Goal: Transaction & Acquisition: Purchase product/service

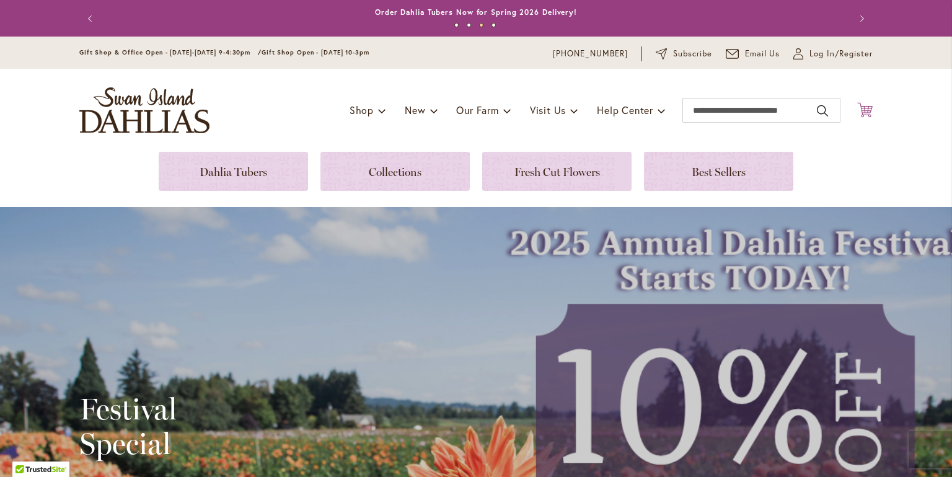
click at [865, 108] on icon at bounding box center [864, 109] width 15 height 15
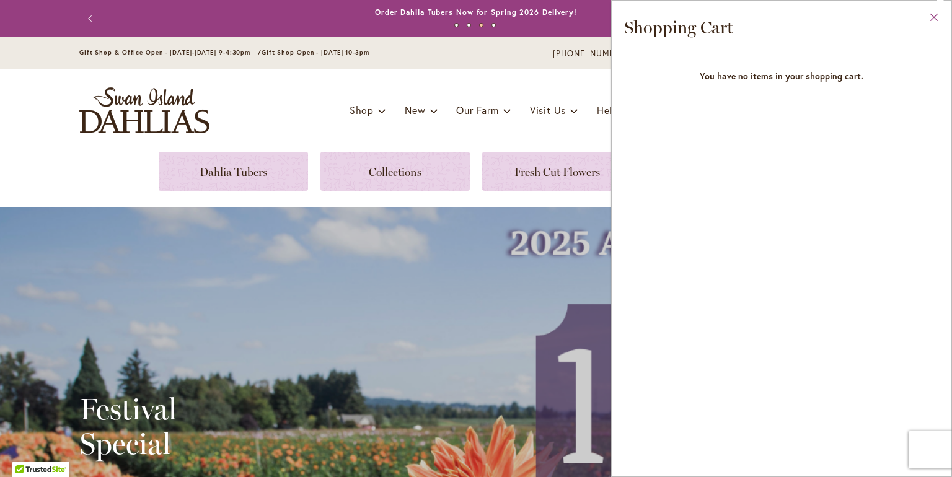
click at [933, 19] on button "Close" at bounding box center [934, 20] width 34 height 39
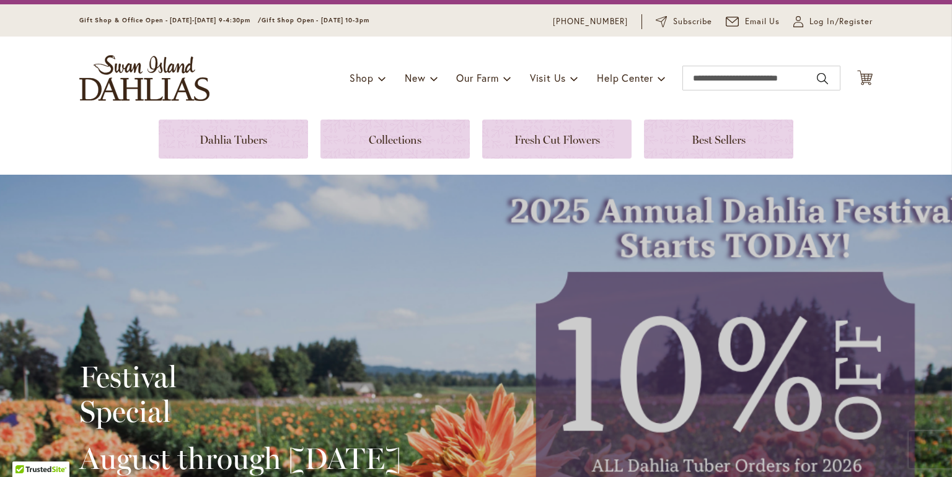
scroll to position [31, 0]
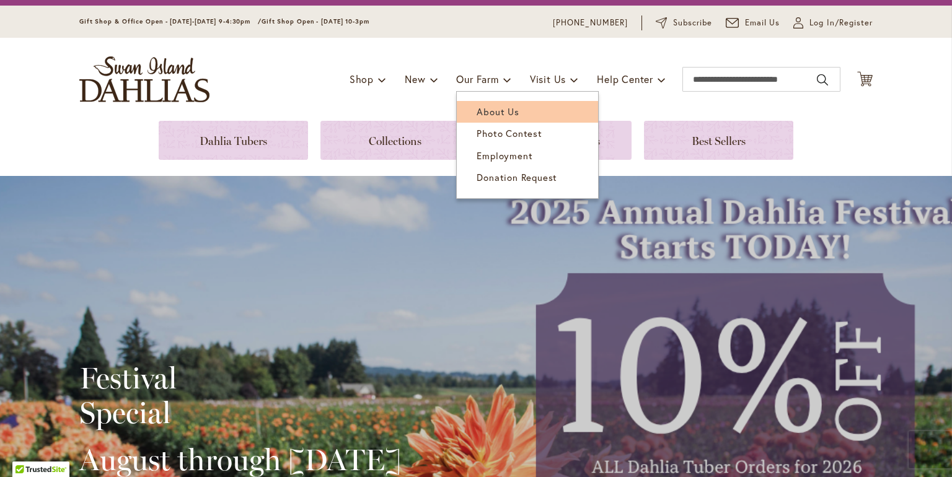
click at [485, 115] on span "About Us" at bounding box center [497, 111] width 42 height 12
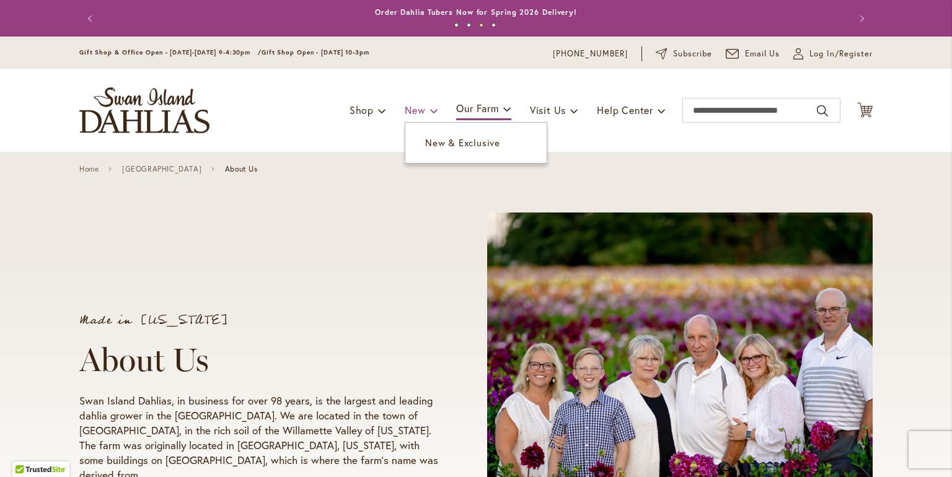
click at [419, 107] on span "New" at bounding box center [415, 109] width 20 height 13
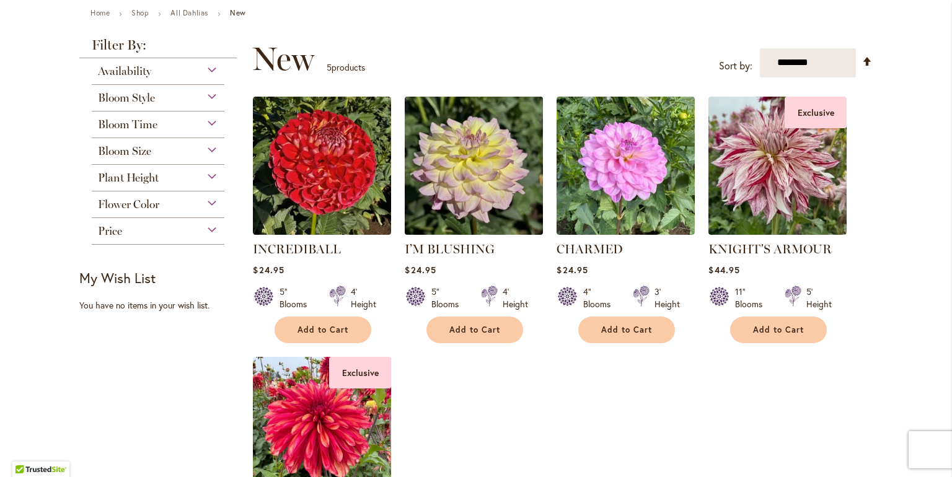
scroll to position [143, 0]
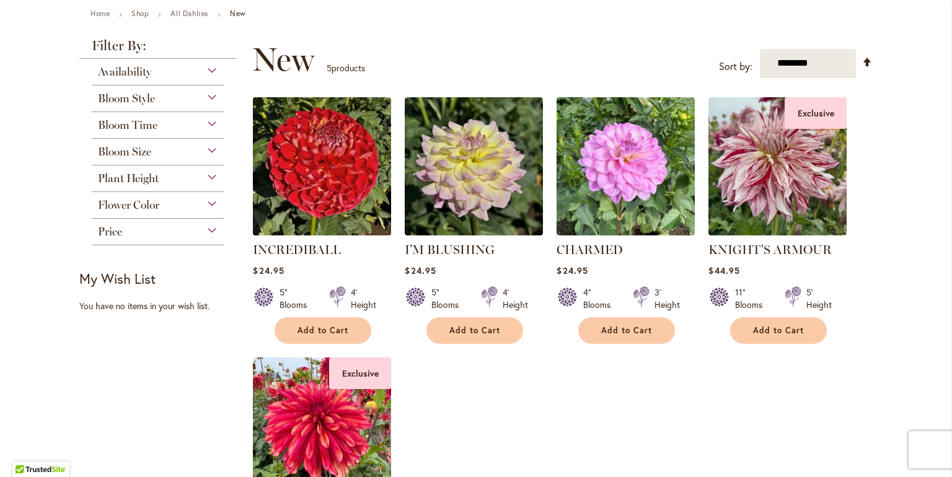
click at [355, 144] on img at bounding box center [322, 166] width 145 height 145
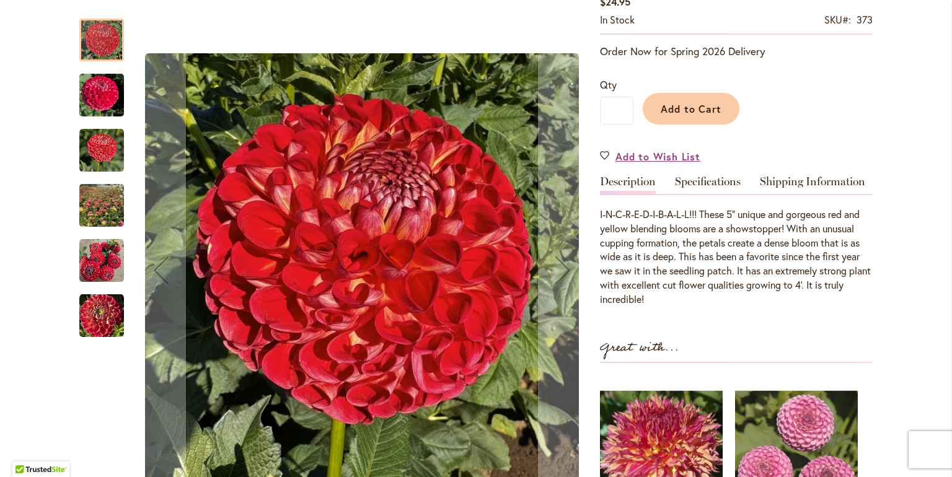
scroll to position [240, 0]
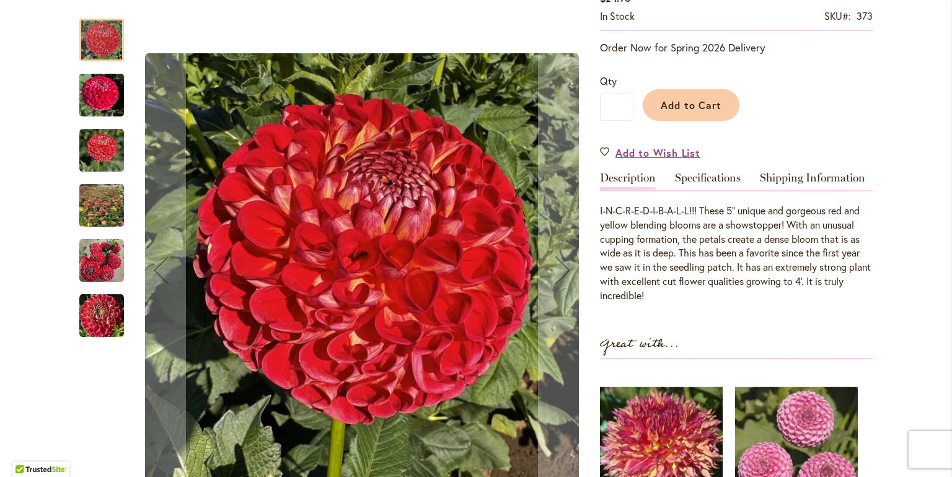
click at [90, 140] on img "INCREDIBALL" at bounding box center [101, 150] width 45 height 45
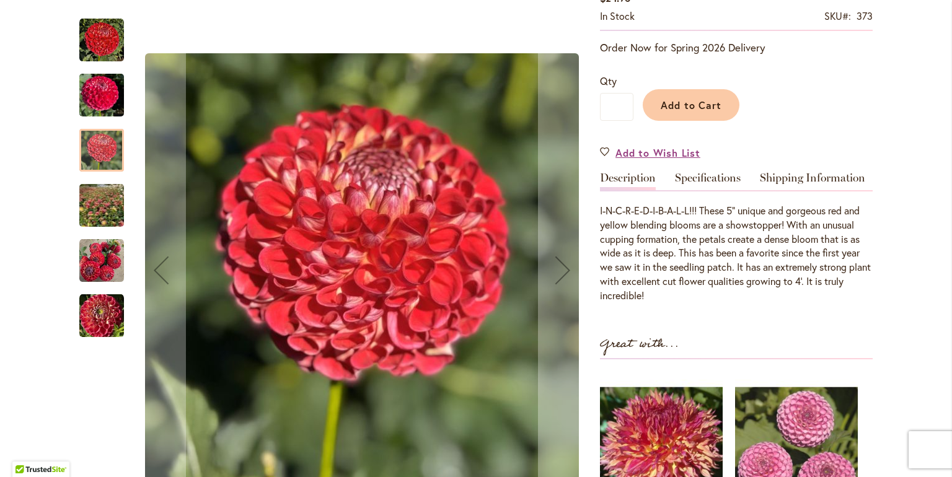
click at [97, 207] on img "INCREDIBALL" at bounding box center [101, 206] width 87 height 86
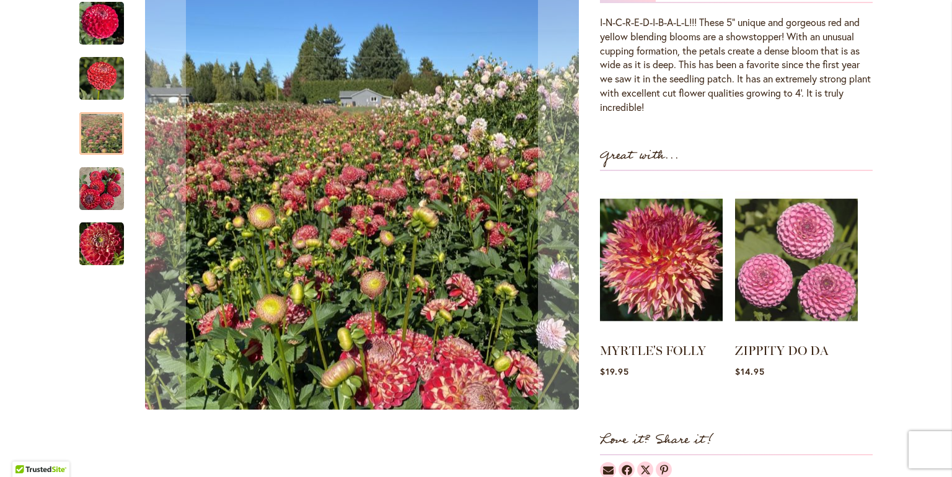
scroll to position [424, 0]
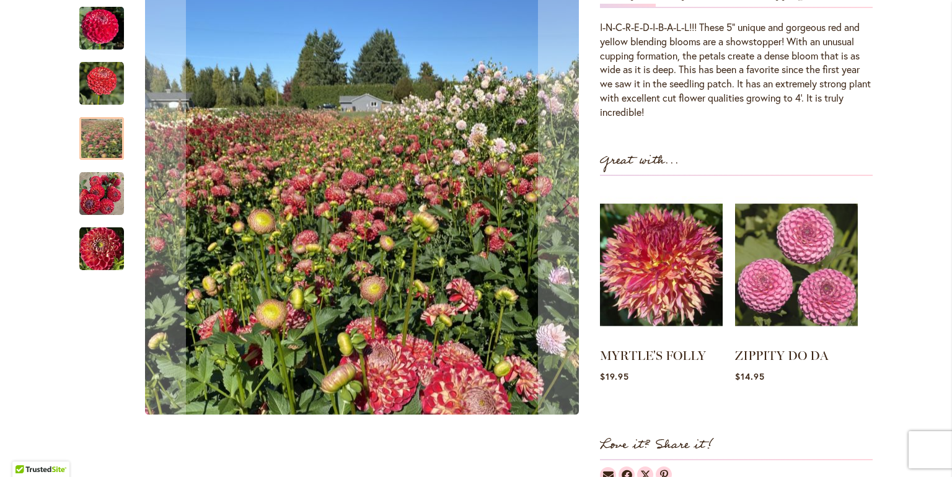
click at [99, 199] on img "INCREDIBALL" at bounding box center [101, 194] width 45 height 45
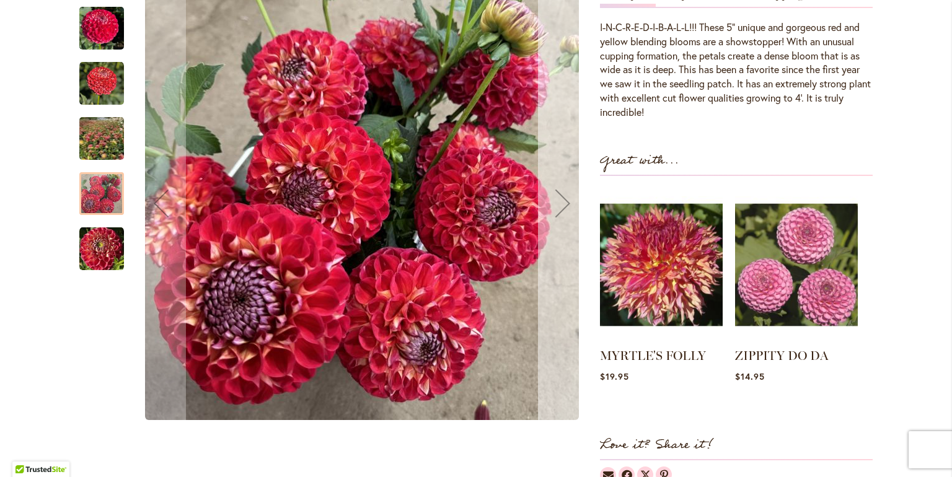
click at [563, 197] on div "Next" at bounding box center [563, 204] width 50 height 50
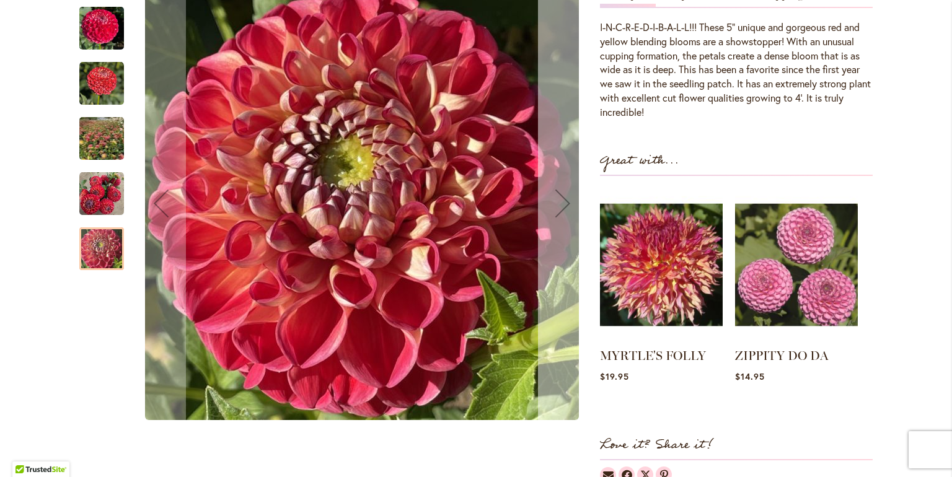
click at [563, 197] on div "Next" at bounding box center [563, 204] width 50 height 50
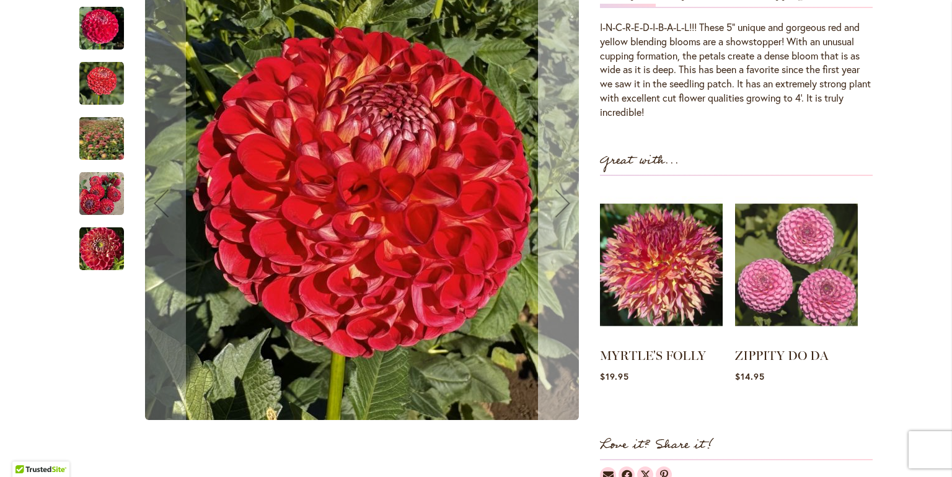
click at [563, 197] on div "Next" at bounding box center [563, 204] width 50 height 50
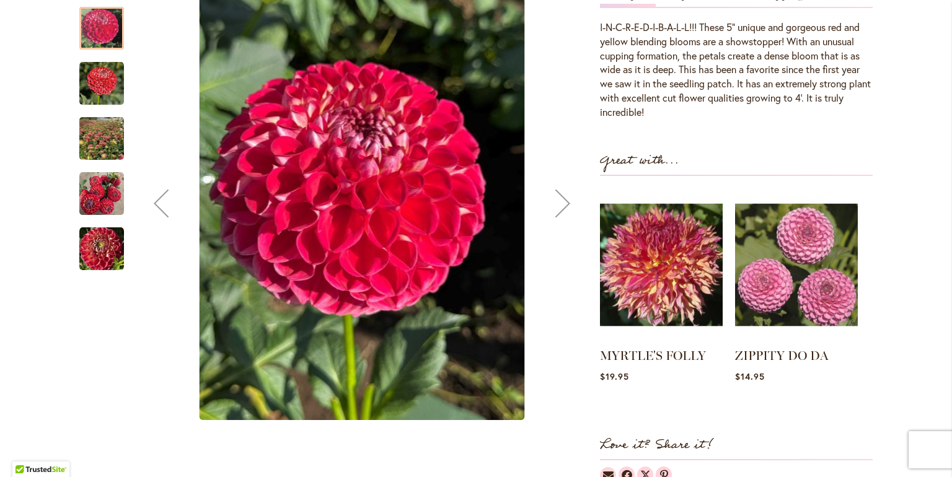
click at [563, 197] on div "Next" at bounding box center [563, 204] width 50 height 50
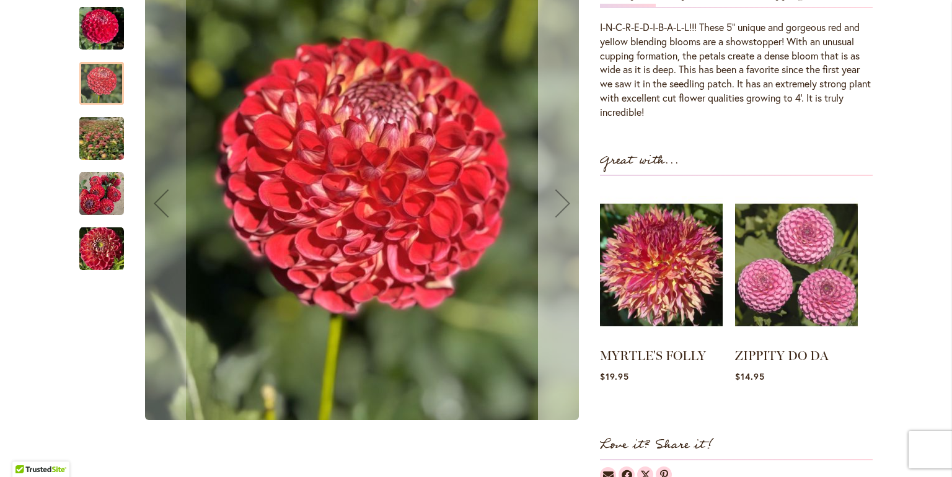
click at [563, 197] on div "Next" at bounding box center [563, 204] width 50 height 50
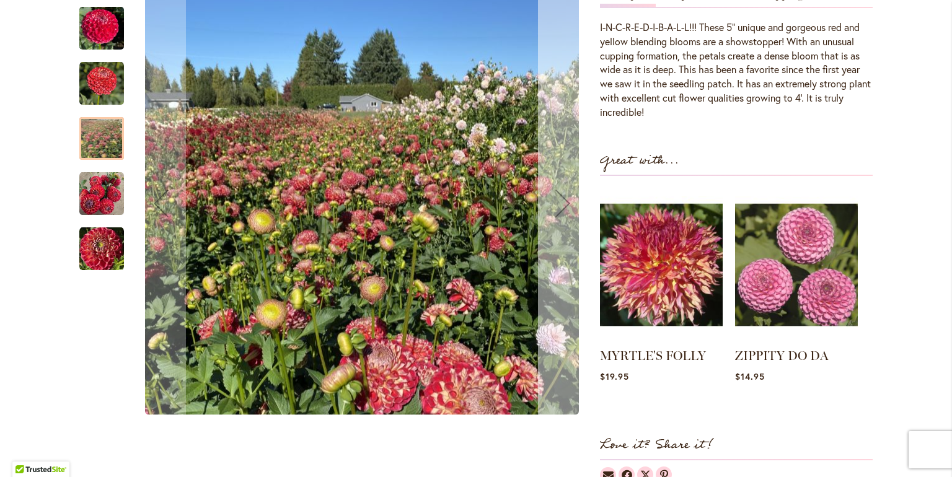
click at [563, 197] on div "Next" at bounding box center [563, 204] width 50 height 50
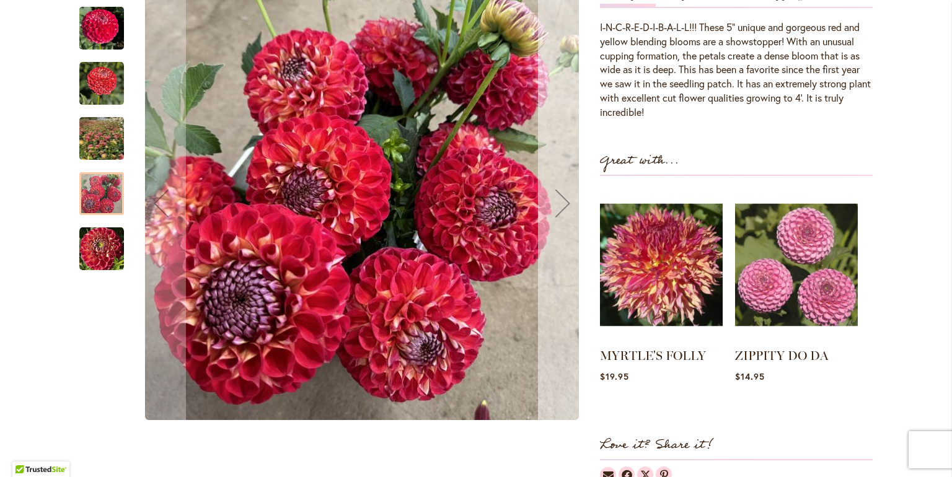
click at [563, 197] on div "Next" at bounding box center [563, 204] width 50 height 50
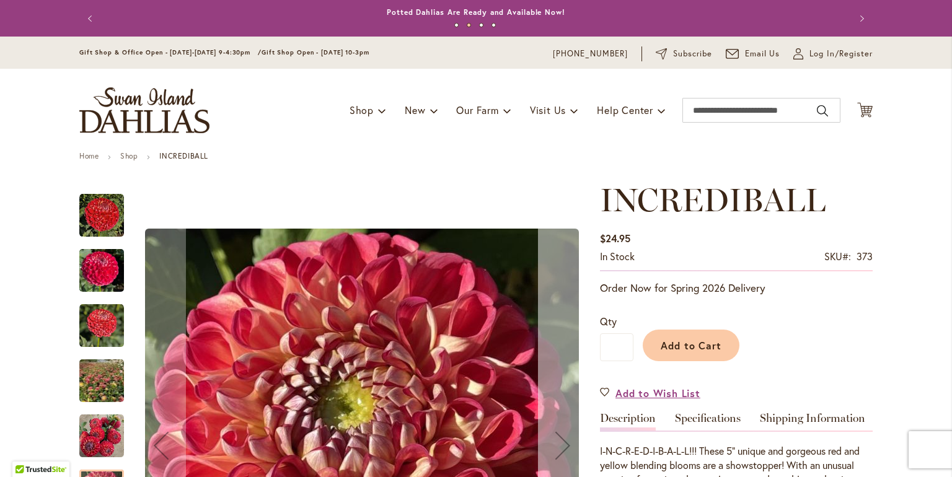
scroll to position [0, 0]
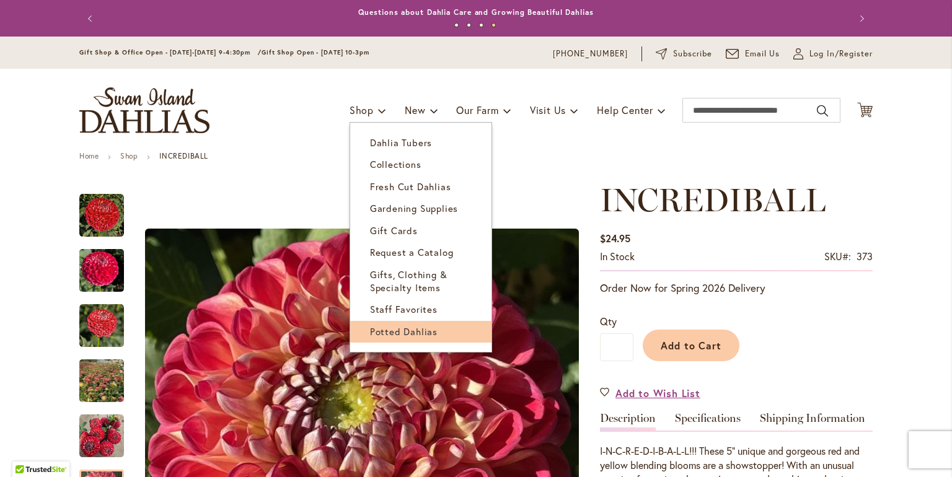
click at [397, 322] on link "Potted Dahlias" at bounding box center [420, 332] width 141 height 22
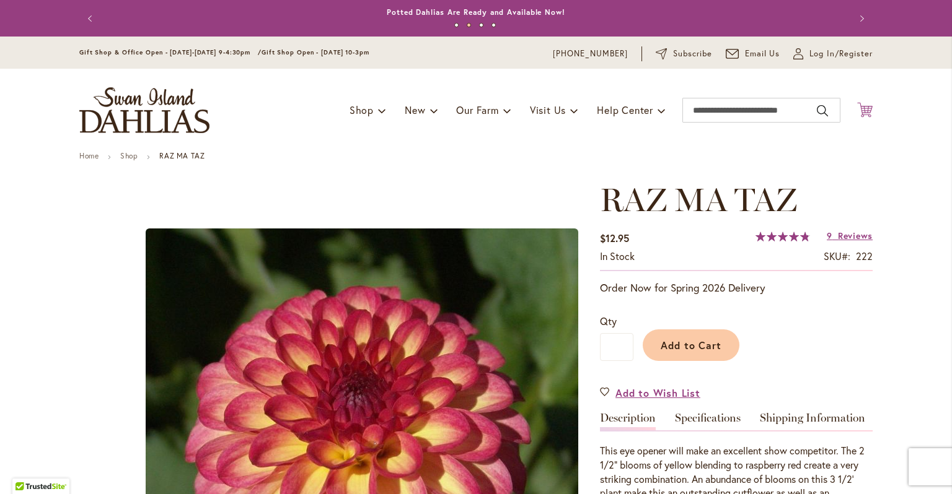
click at [861, 111] on icon "Cart .cls-1 { fill: #231f20; }" at bounding box center [864, 109] width 15 height 15
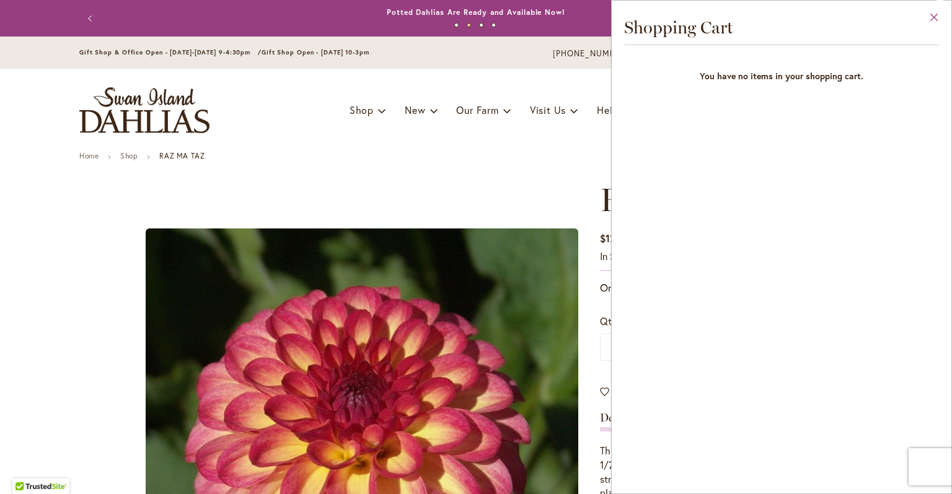
click at [937, 17] on button "Close" at bounding box center [934, 20] width 34 height 39
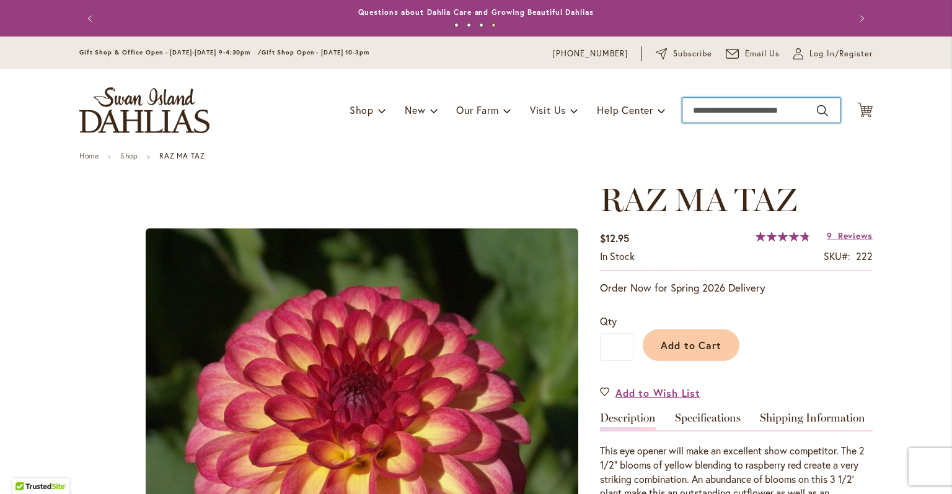
click at [745, 107] on input "Search" at bounding box center [761, 110] width 158 height 25
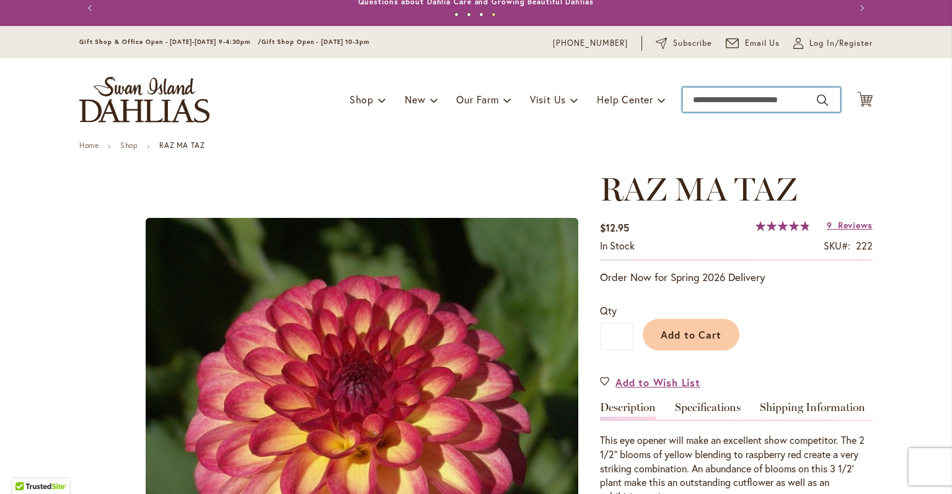
scroll to position [9, 0]
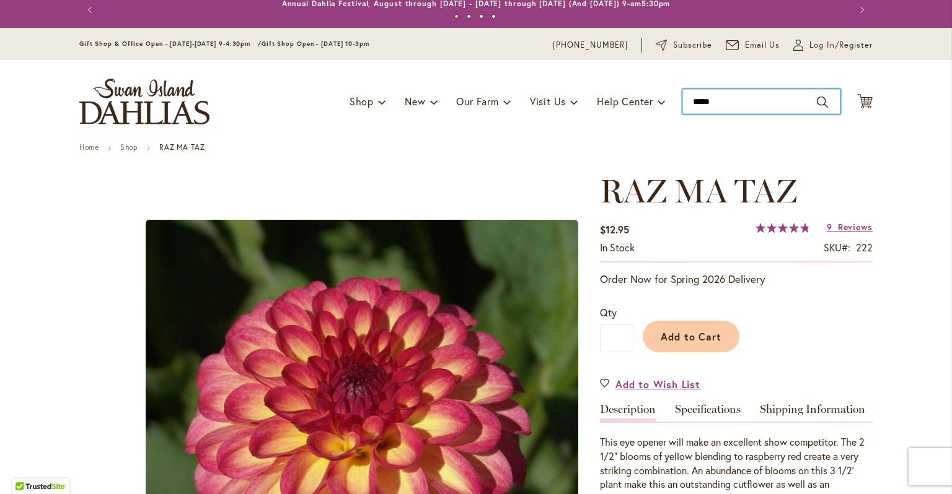
type input "******"
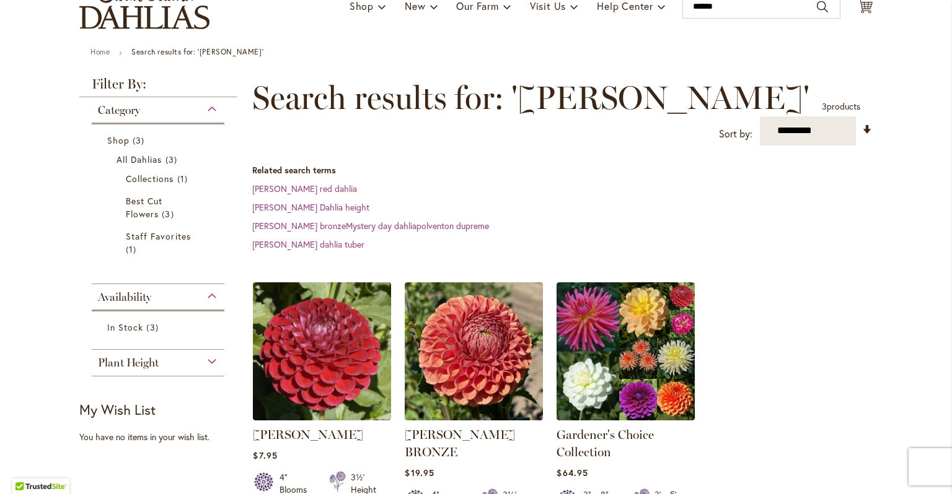
scroll to position [123, 0]
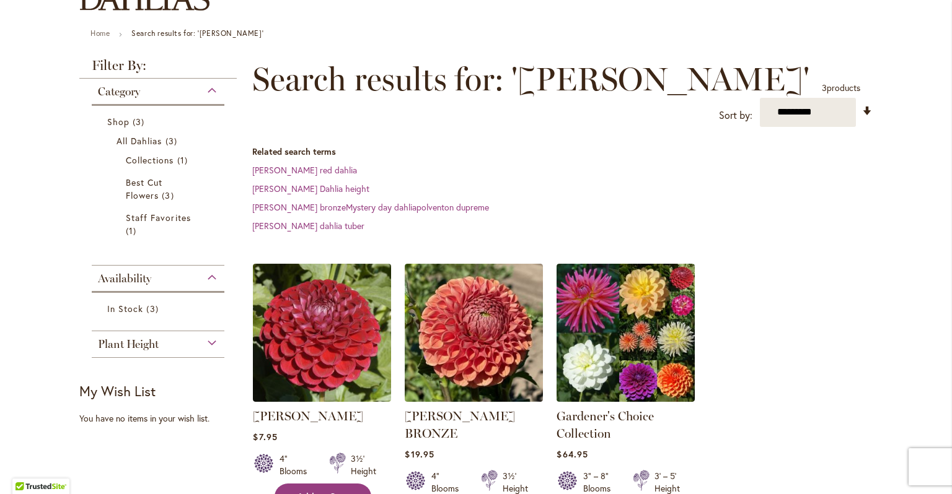
click at [314, 492] on span "Add to Cart" at bounding box center [322, 497] width 51 height 11
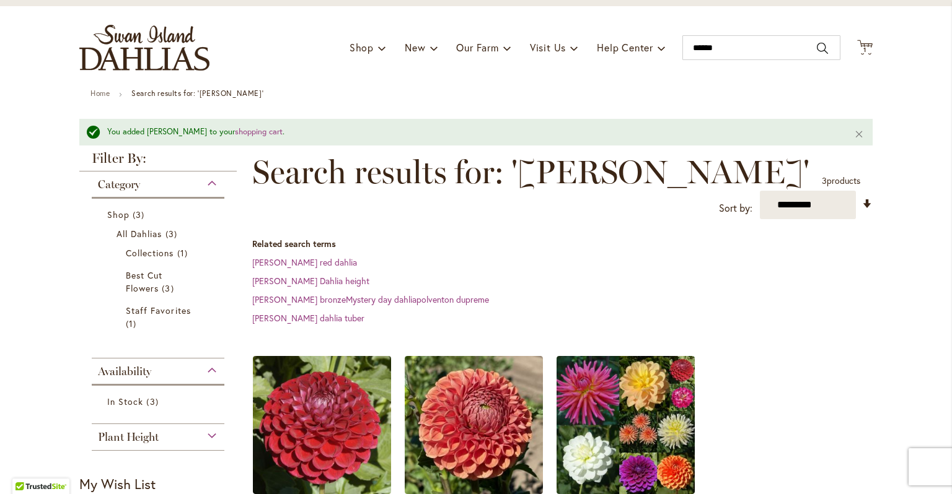
scroll to position [61, 0]
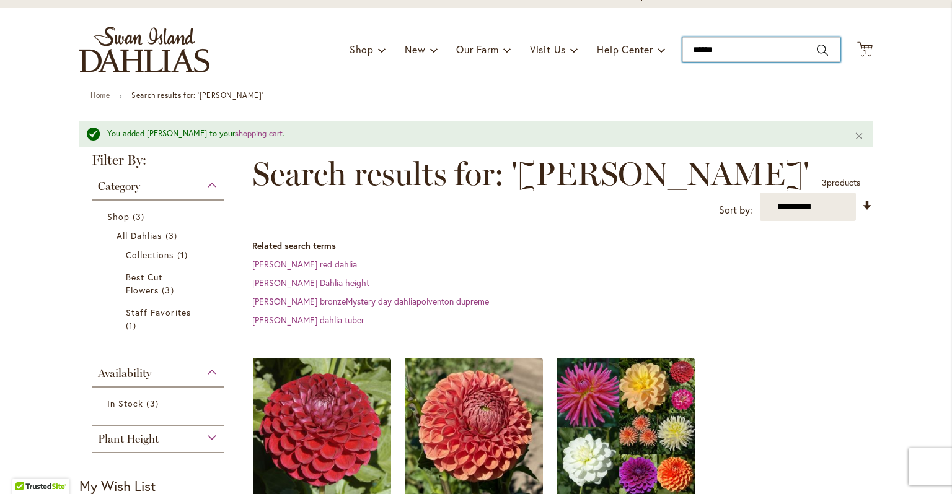
click at [726, 50] on input "******" at bounding box center [761, 49] width 158 height 25
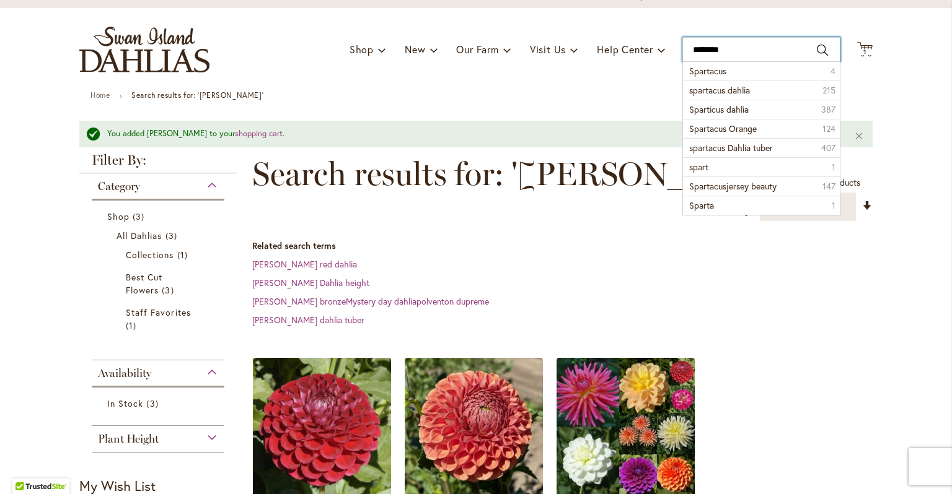
type input "*********"
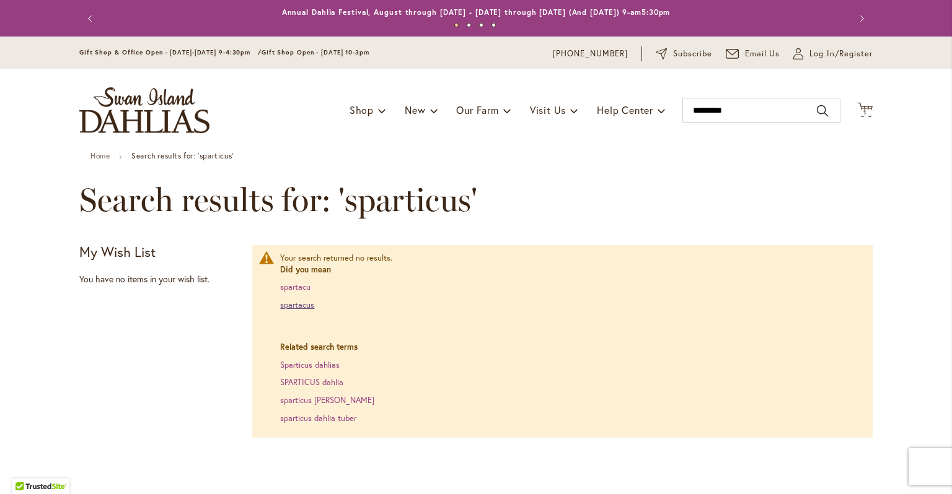
click at [294, 302] on link "spartacus" at bounding box center [297, 305] width 34 height 11
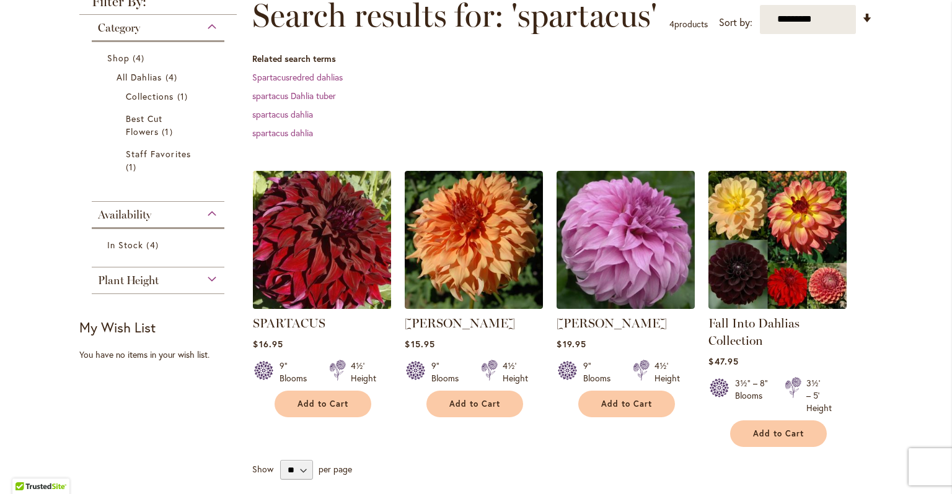
scroll to position [196, 0]
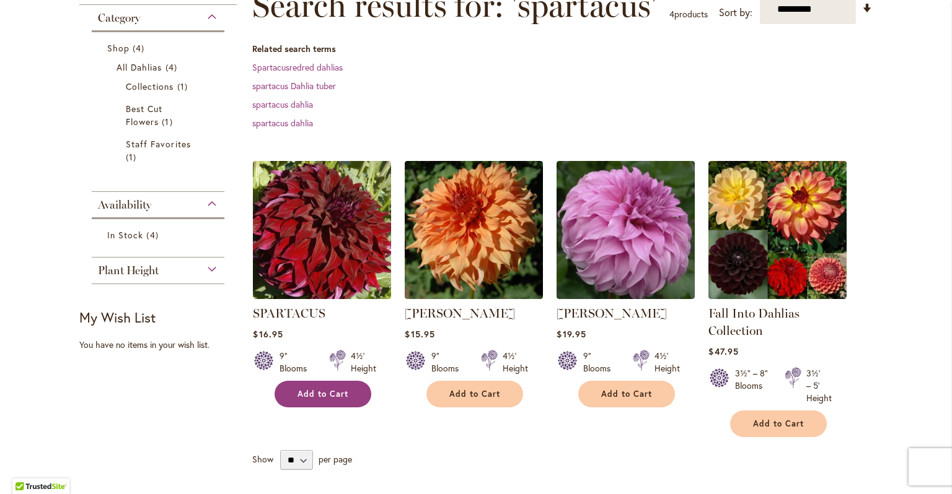
click at [315, 396] on span "Add to Cart" at bounding box center [322, 394] width 51 height 11
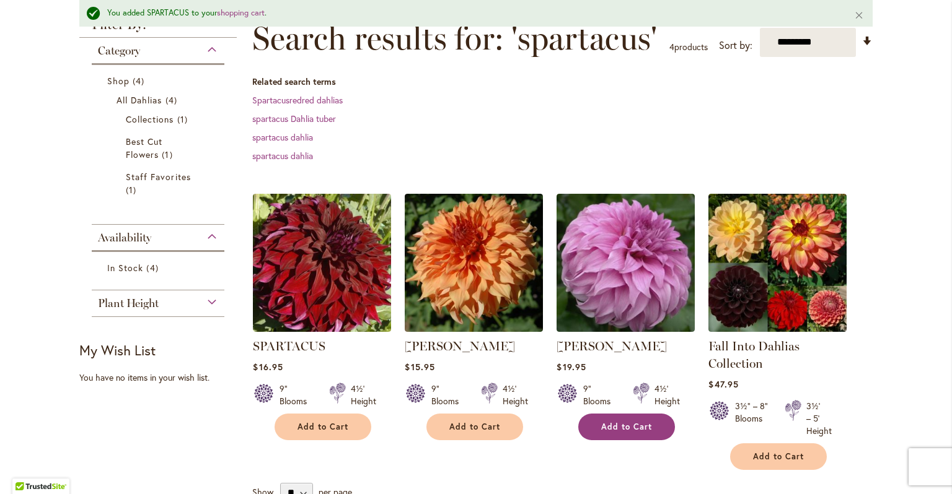
click at [626, 419] on button "Add to Cart" at bounding box center [626, 427] width 97 height 27
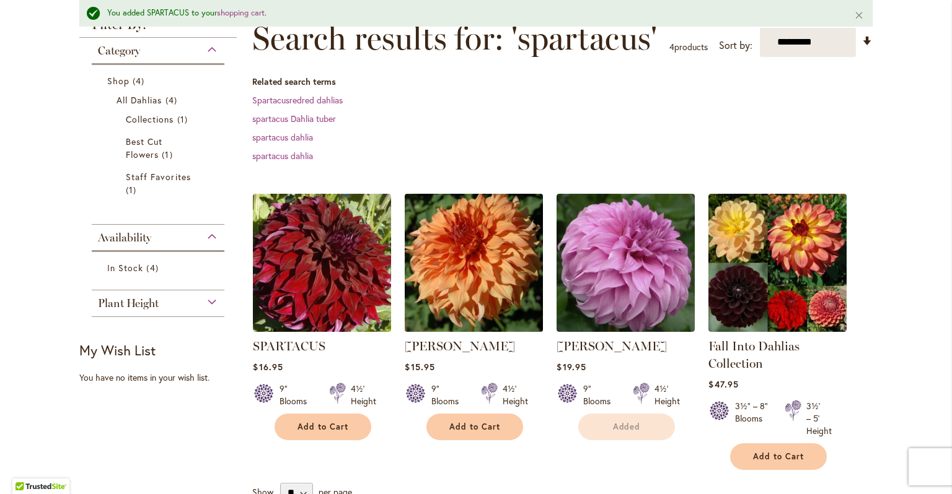
click at [456, 261] on img at bounding box center [474, 262] width 145 height 145
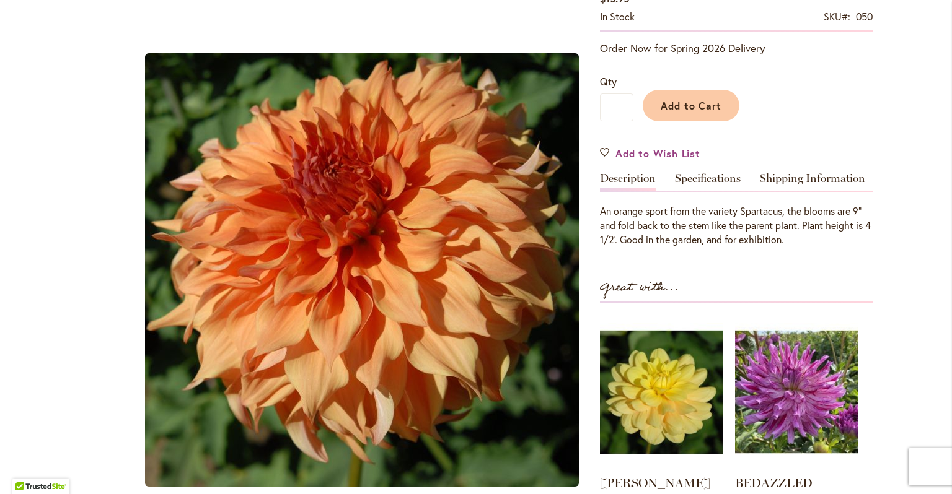
scroll to position [247, 0]
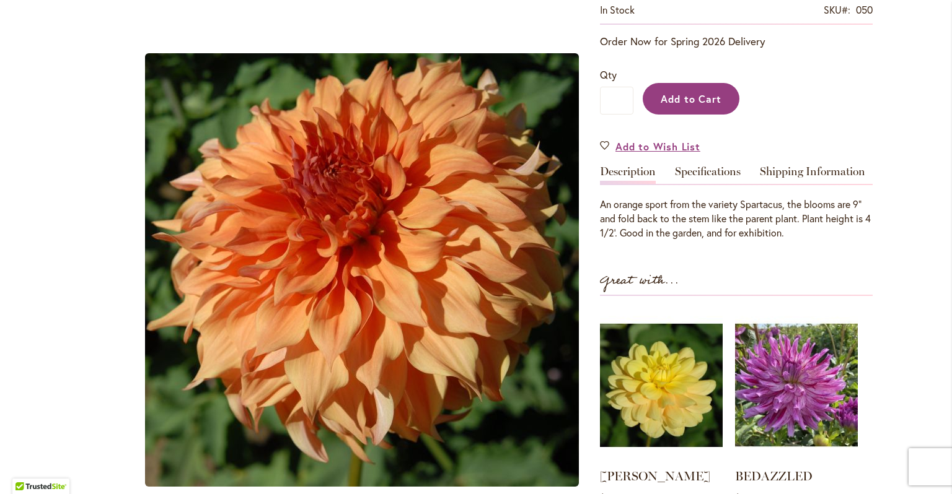
click at [698, 102] on span "Add to Cart" at bounding box center [691, 98] width 61 height 13
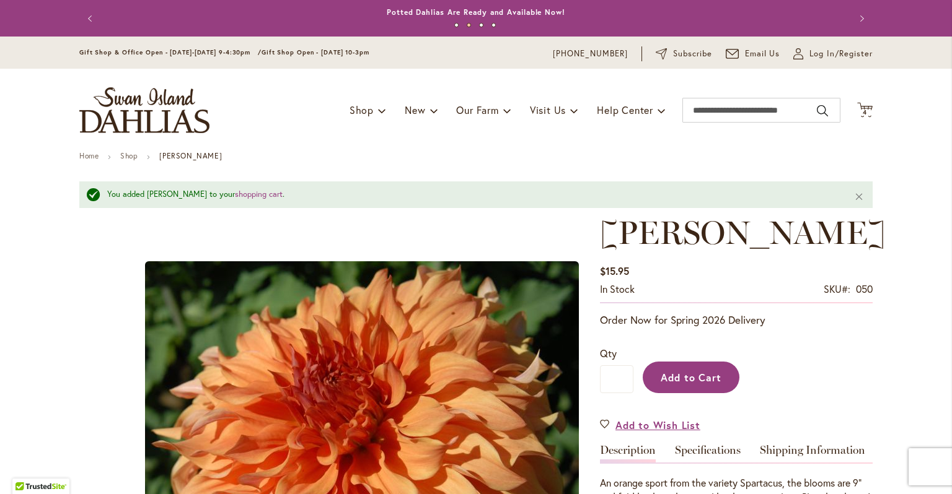
scroll to position [0, 0]
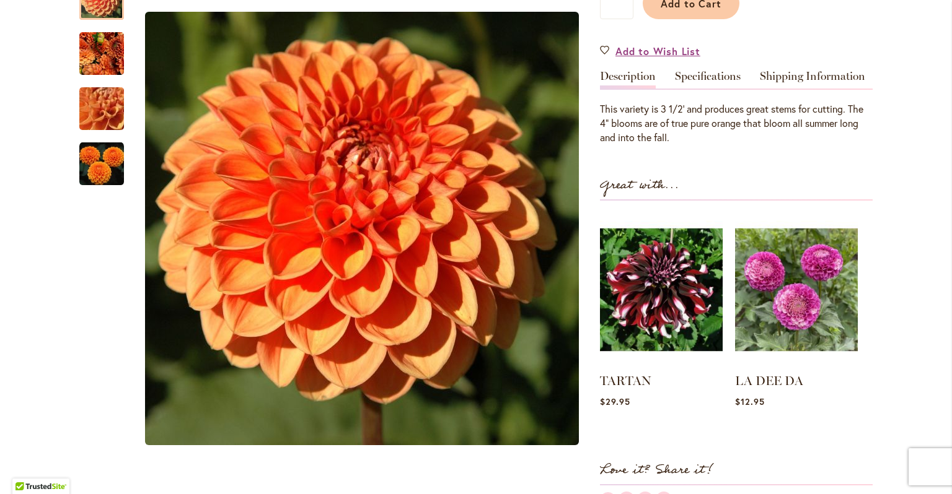
scroll to position [341, 0]
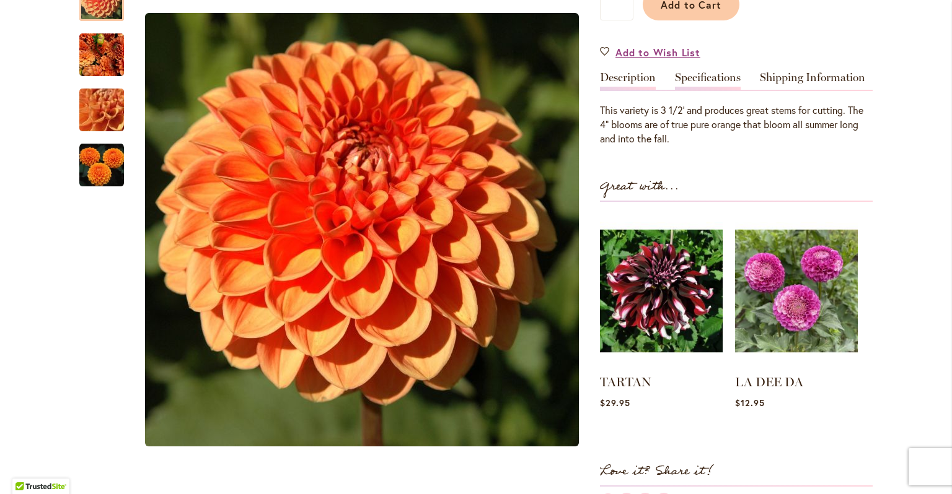
click at [712, 82] on link "Specifications" at bounding box center [708, 81] width 66 height 18
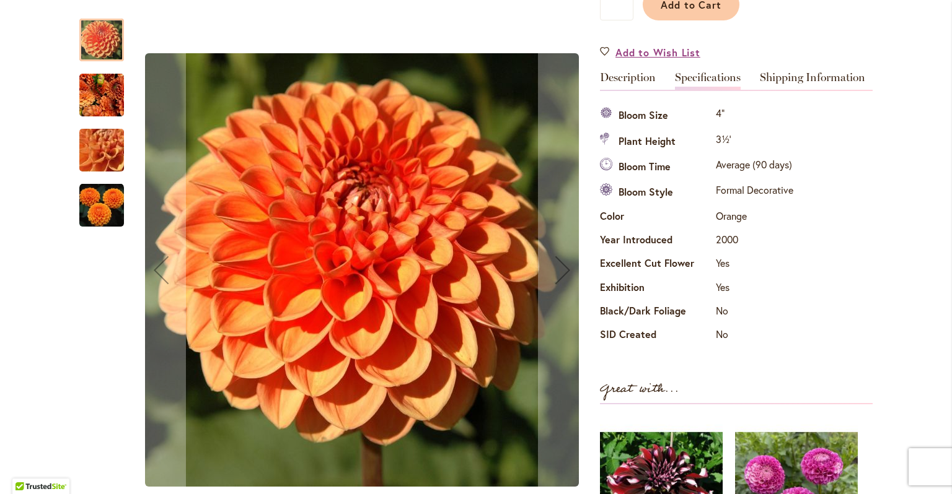
click at [100, 206] on img "MAARN" at bounding box center [101, 205] width 45 height 45
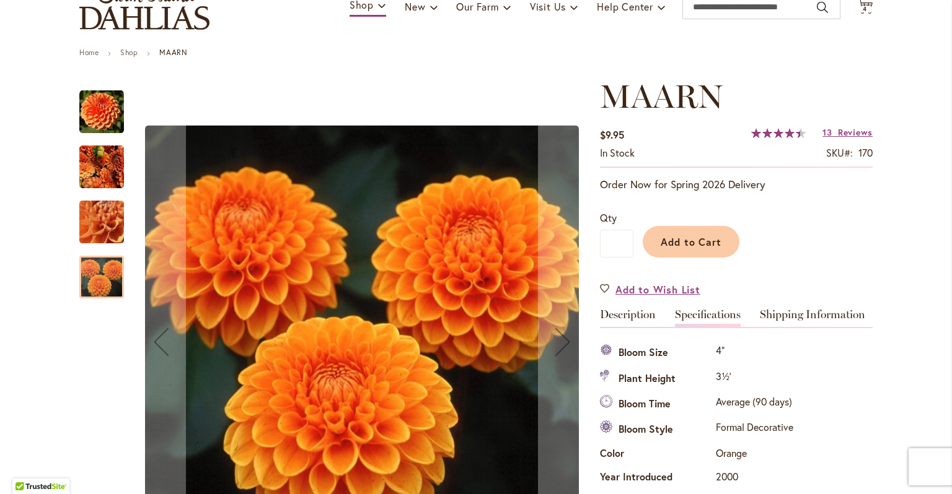
scroll to position [102, 0]
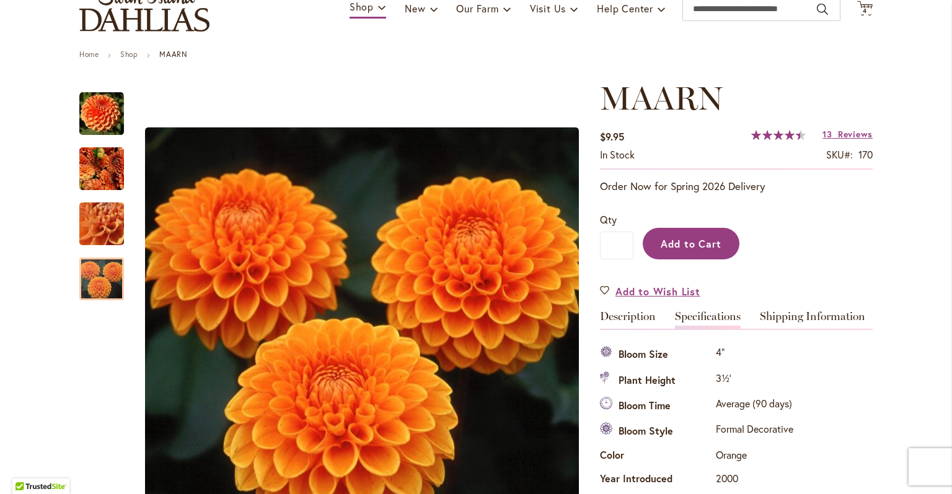
click at [716, 250] on button "Add to Cart" at bounding box center [691, 244] width 97 height 32
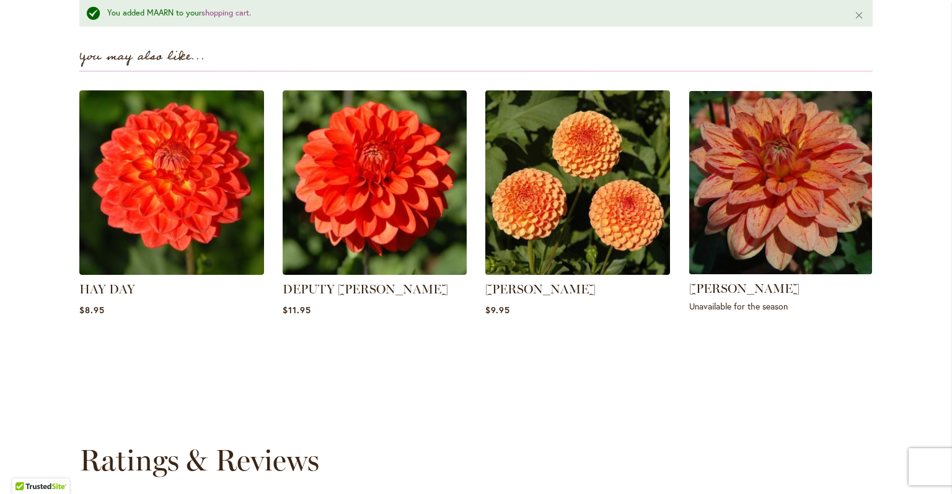
scroll to position [1065, 0]
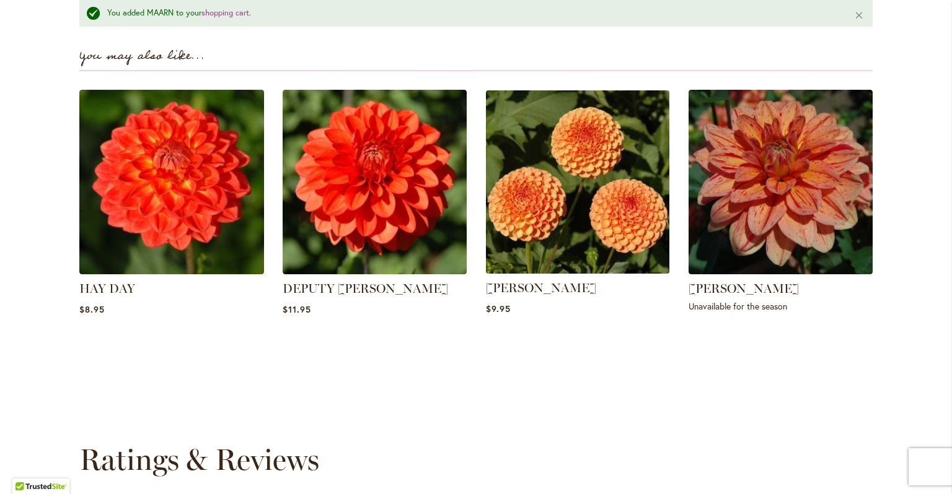
click at [565, 201] on img at bounding box center [577, 182] width 192 height 192
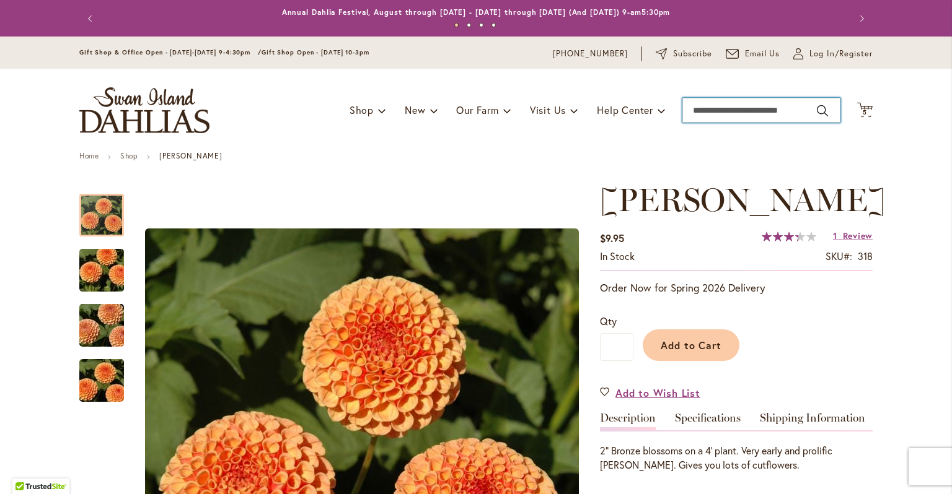
click at [734, 108] on input "Search" at bounding box center [761, 110] width 158 height 25
type input "*********"
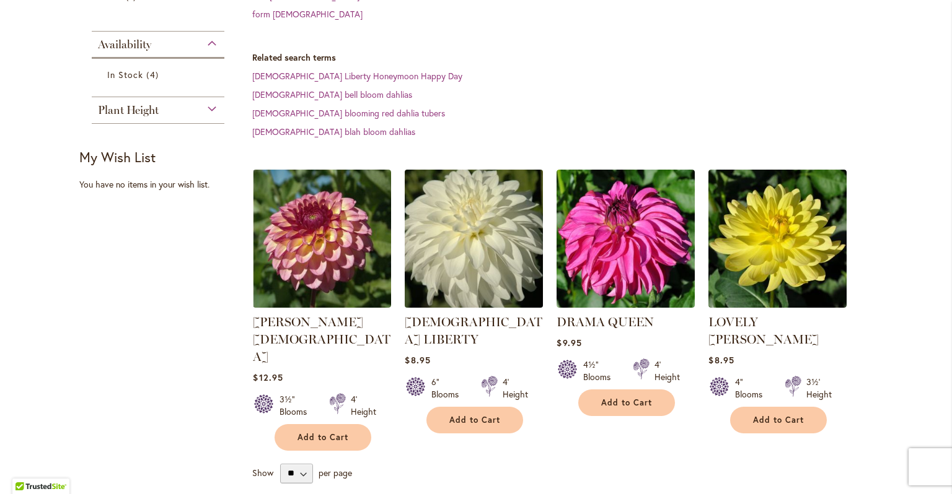
scroll to position [335, 0]
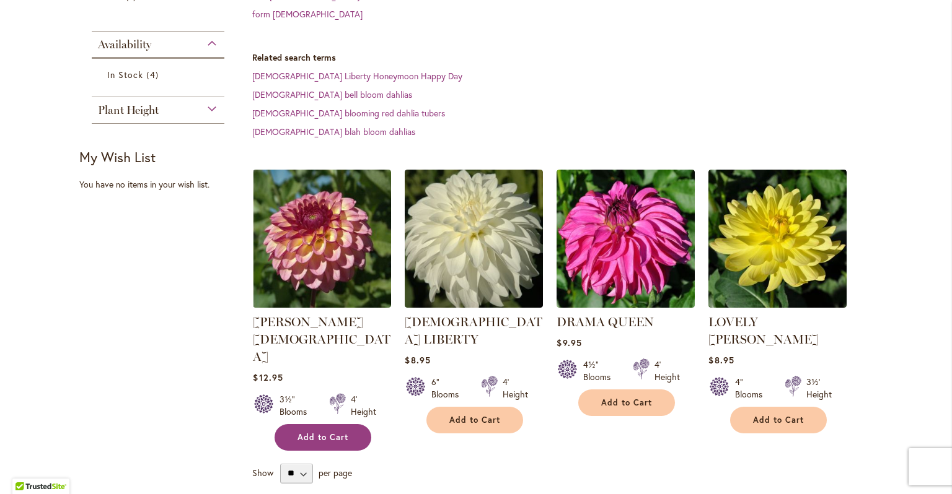
click at [312, 432] on span "Add to Cart" at bounding box center [322, 437] width 51 height 11
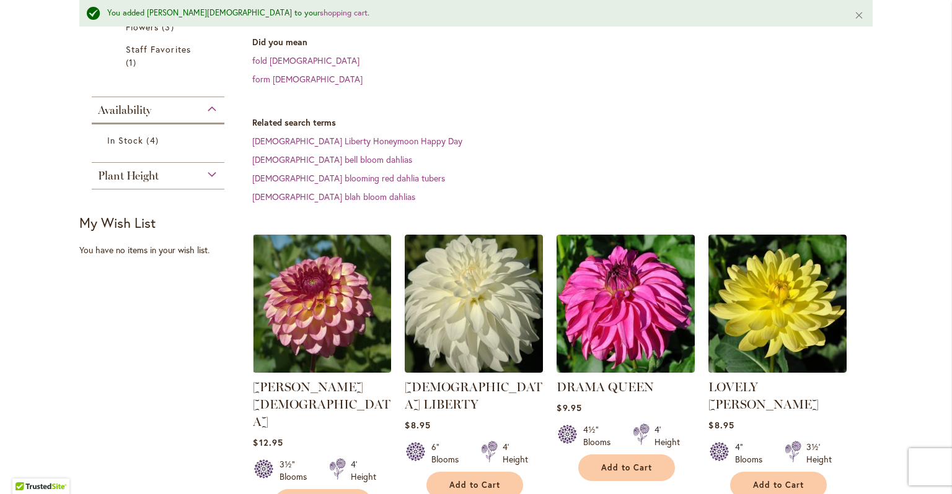
scroll to position [301, 0]
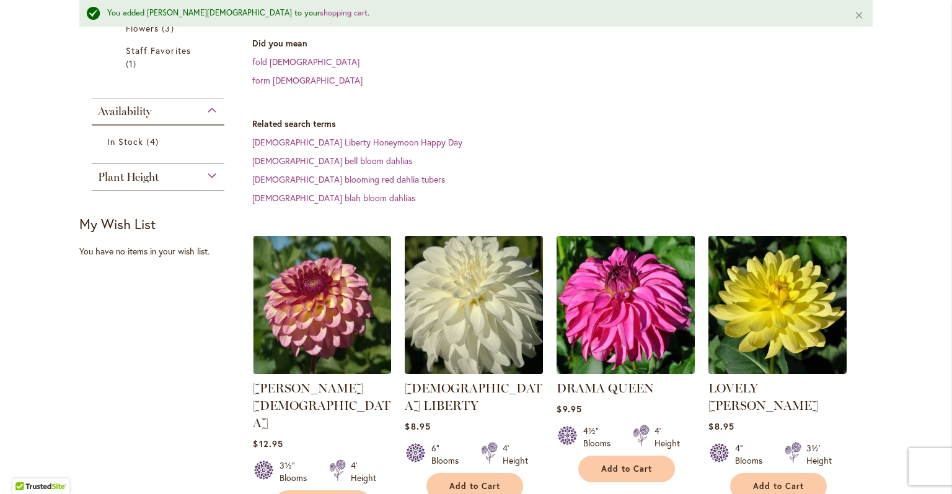
click at [460, 241] on img at bounding box center [474, 305] width 145 height 145
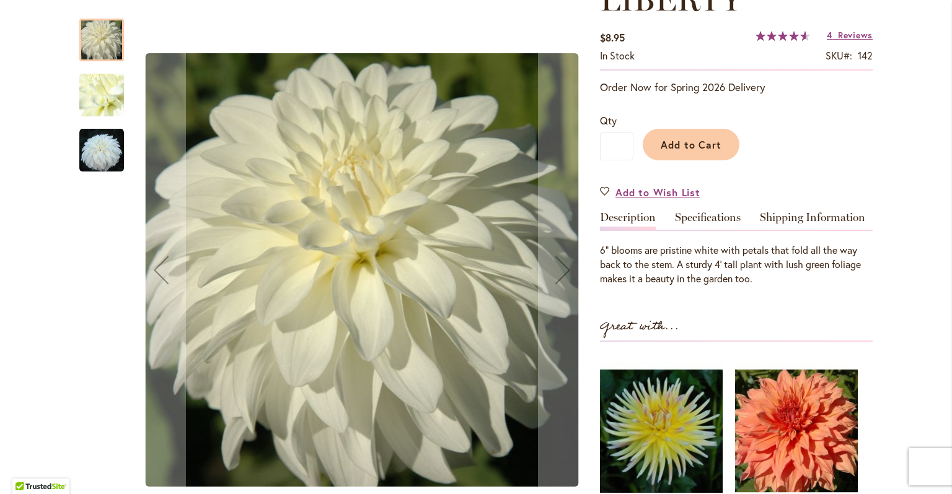
scroll to position [241, 0]
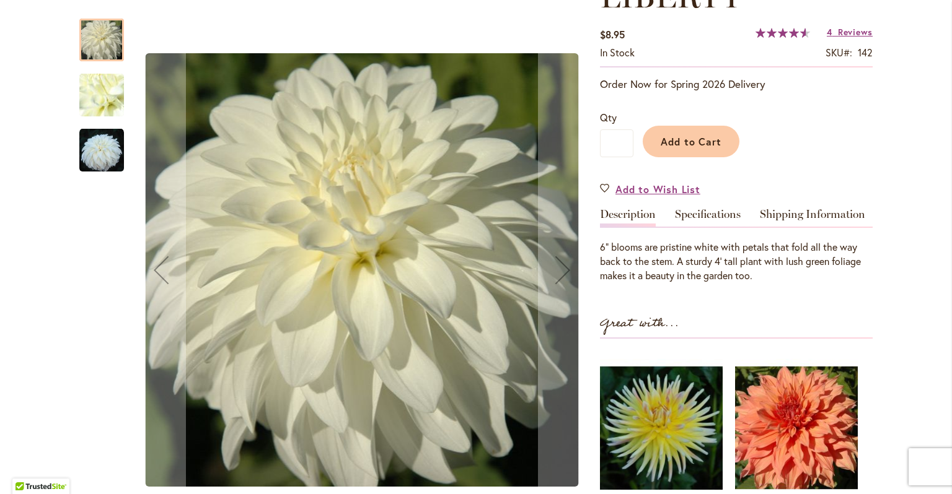
click at [97, 152] on img "LADY LIBERTY" at bounding box center [101, 150] width 45 height 45
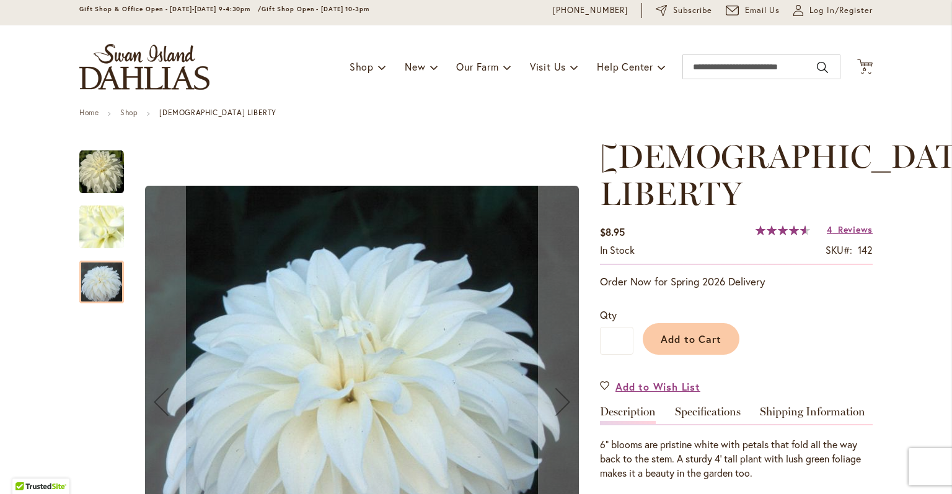
scroll to position [43, 0]
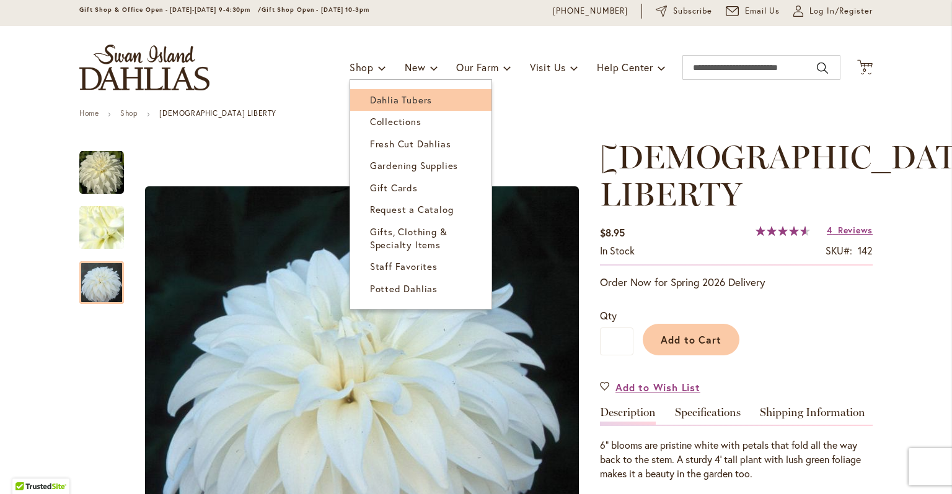
click at [384, 103] on span "Dahlia Tubers" at bounding box center [401, 100] width 62 height 12
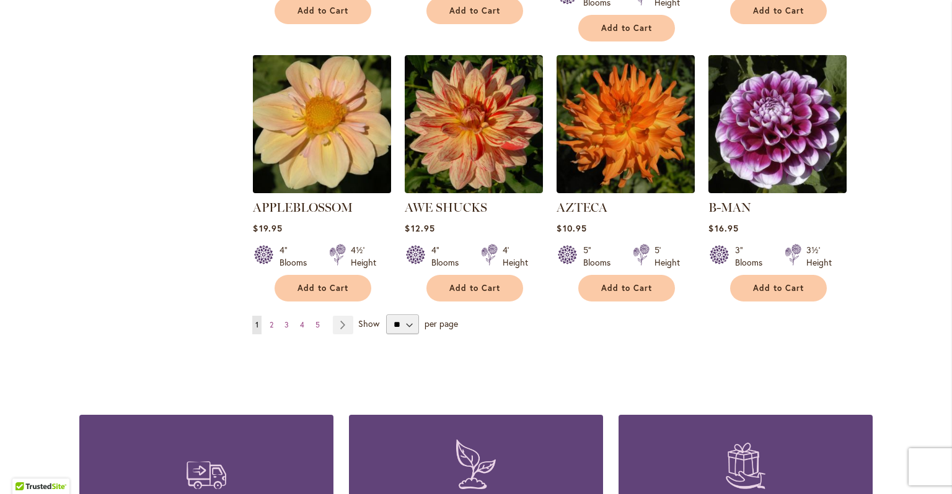
scroll to position [1054, 0]
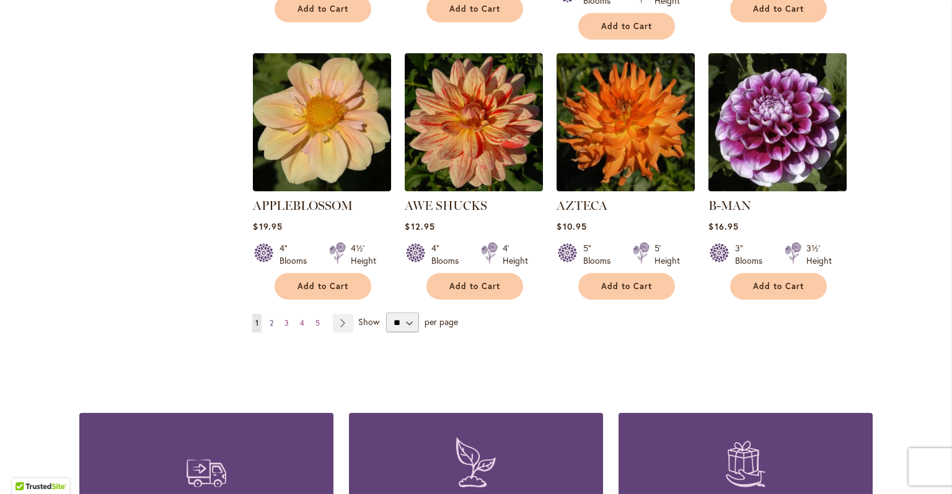
click at [272, 318] on span "2" at bounding box center [272, 322] width 4 height 9
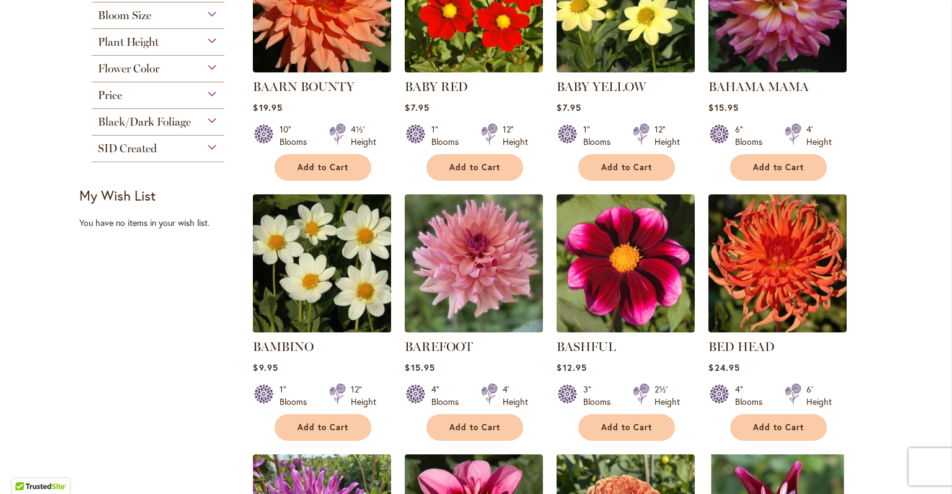
scroll to position [379, 0]
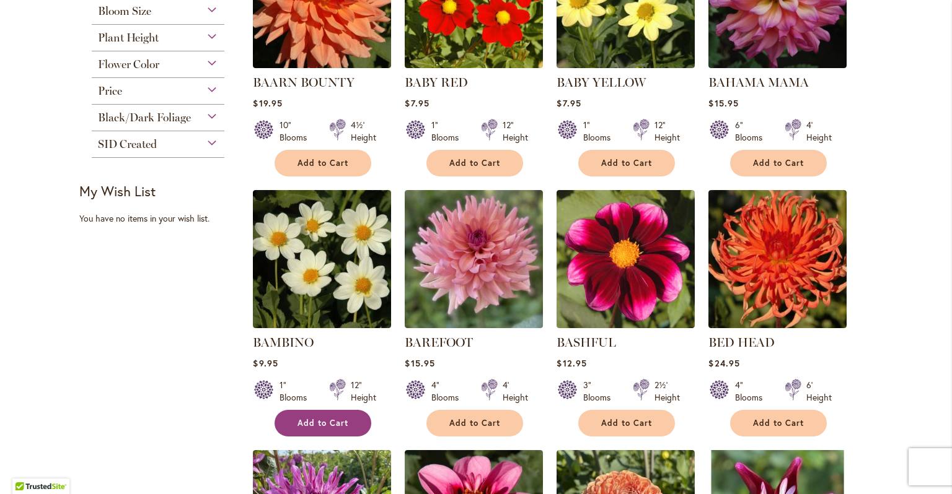
click at [336, 418] on span "Add to Cart" at bounding box center [322, 423] width 51 height 11
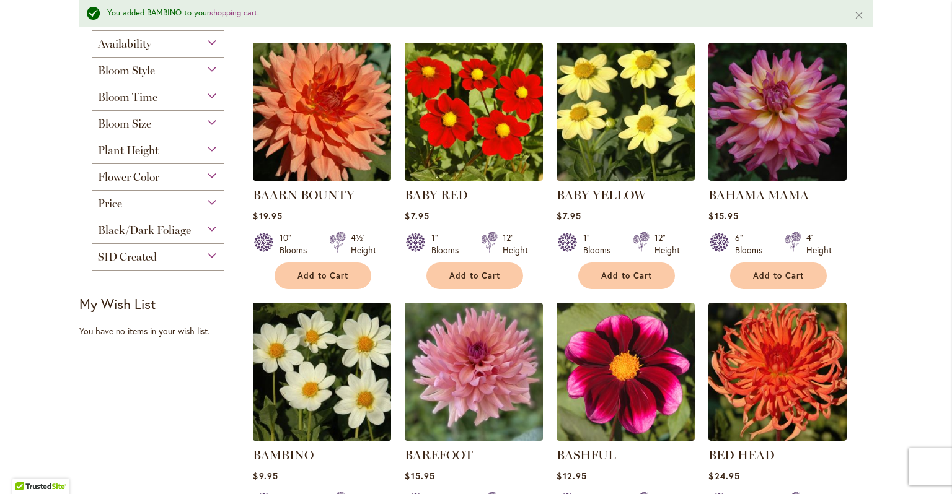
scroll to position [296, 0]
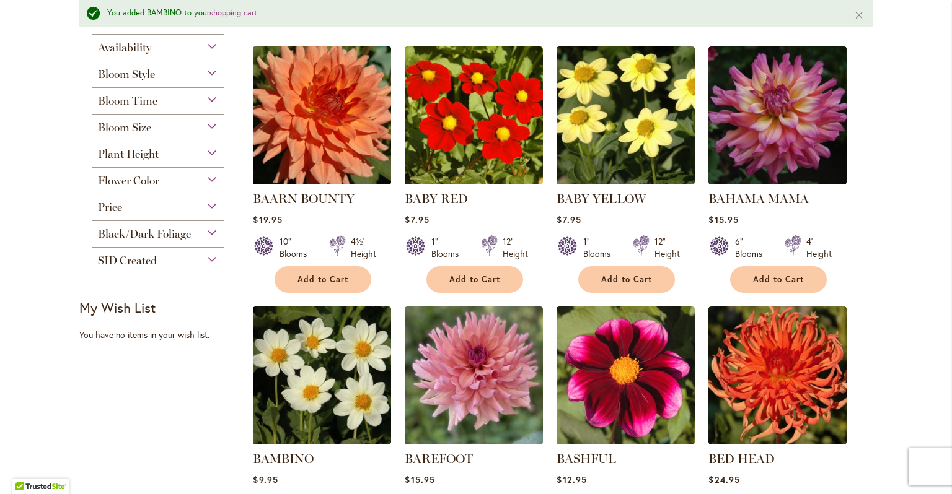
click at [312, 153] on img at bounding box center [322, 115] width 145 height 145
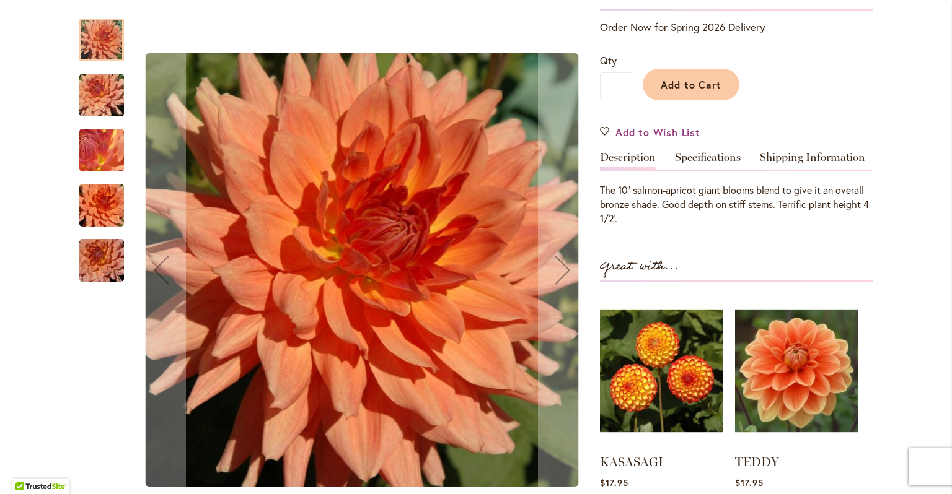
click at [94, 206] on img "Baarn Bounty" at bounding box center [101, 205] width 89 height 59
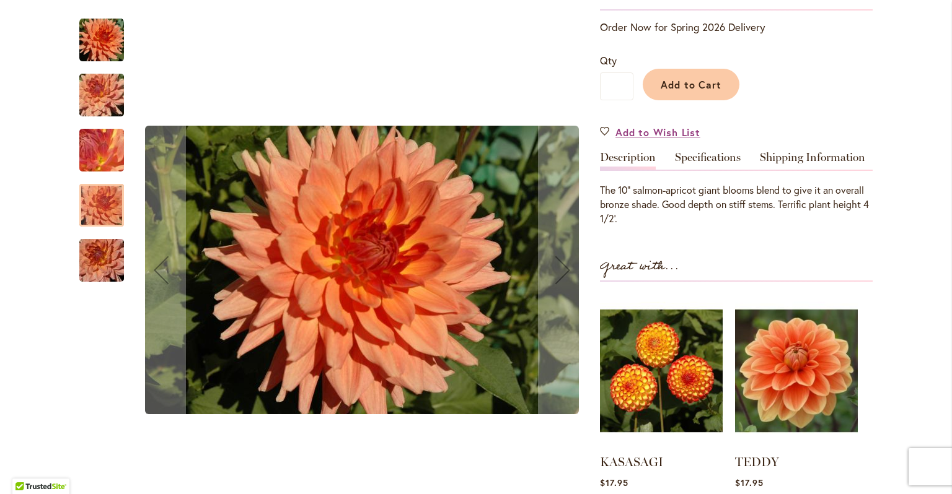
click at [92, 249] on img "Baarn Bounty" at bounding box center [101, 260] width 89 height 59
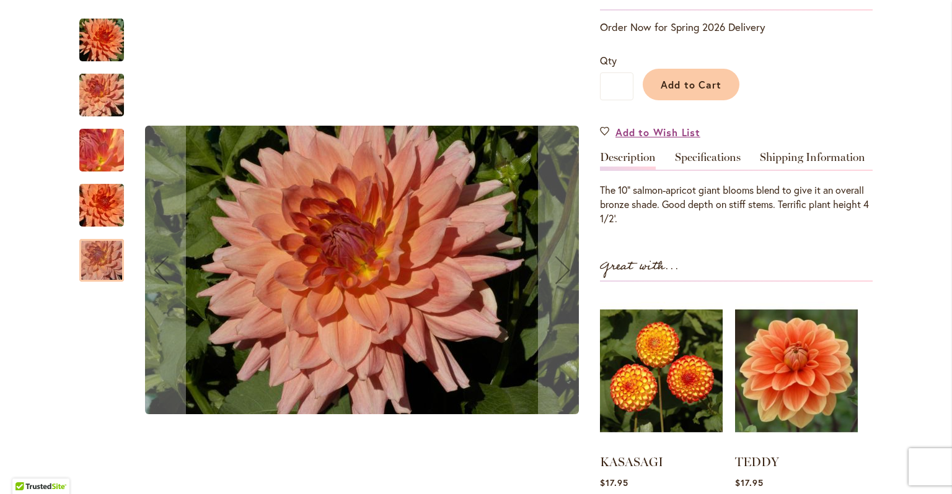
click at [97, 48] on img "Baarn Bounty" at bounding box center [101, 40] width 45 height 45
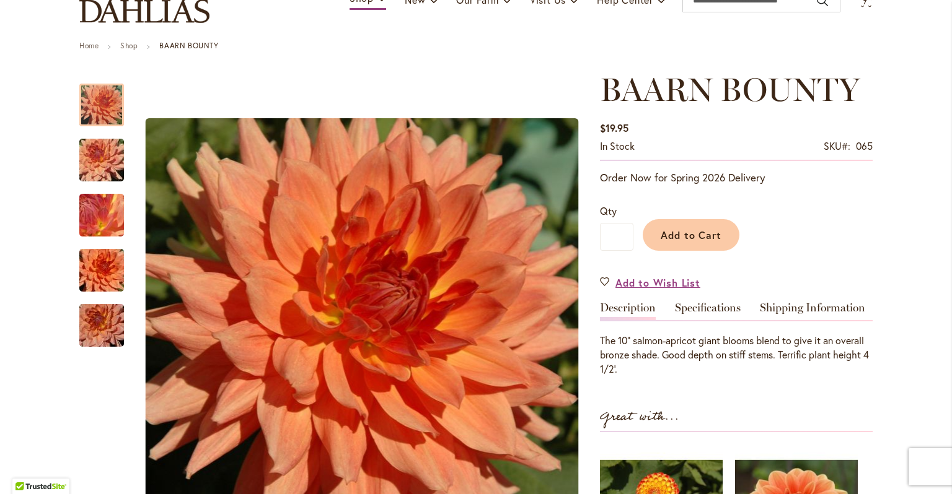
scroll to position [109, 0]
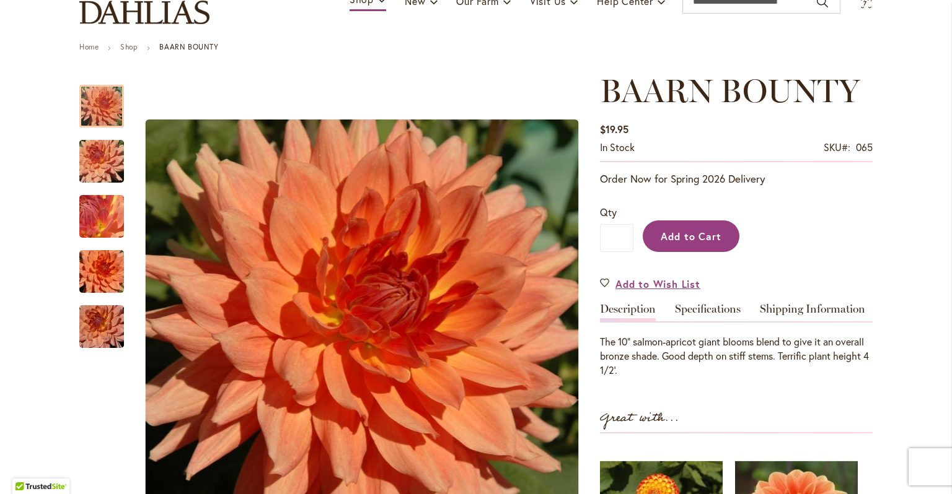
click at [685, 241] on span "Add to Cart" at bounding box center [691, 236] width 61 height 13
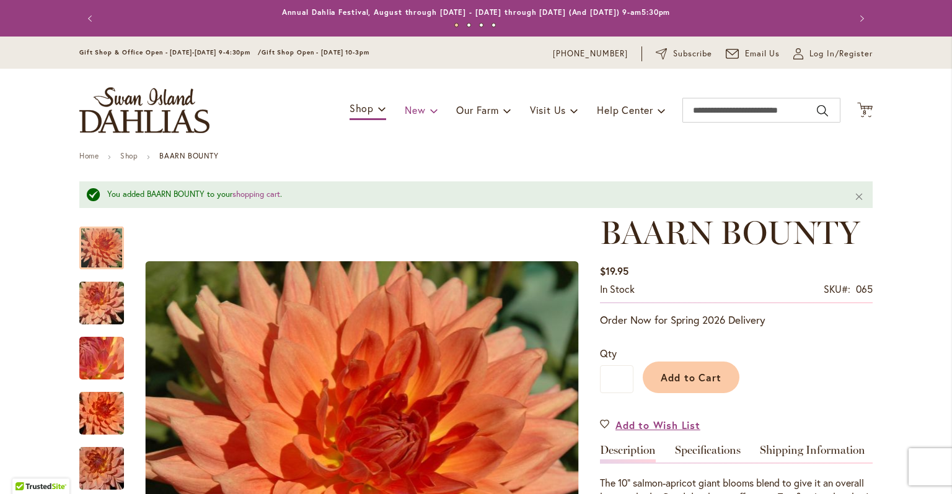
scroll to position [0, 0]
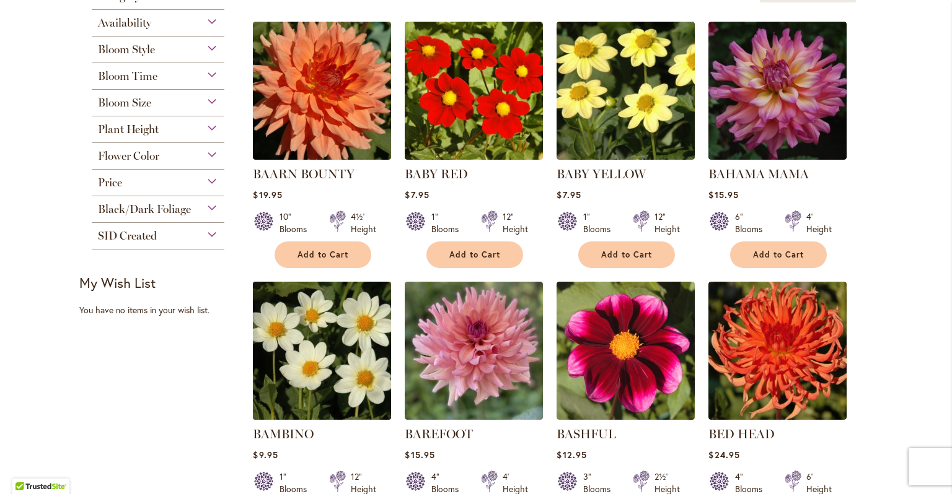
scroll to position [284, 0]
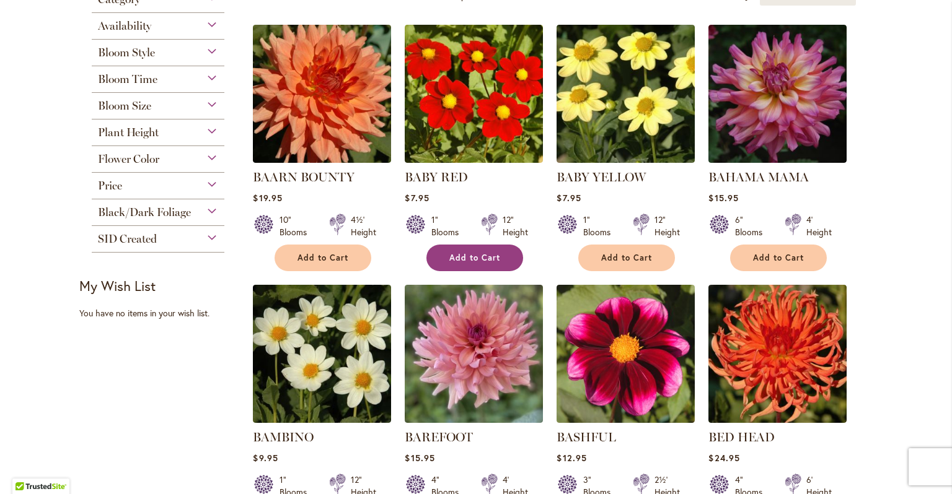
click at [480, 261] on span "Add to Cart" at bounding box center [474, 258] width 51 height 11
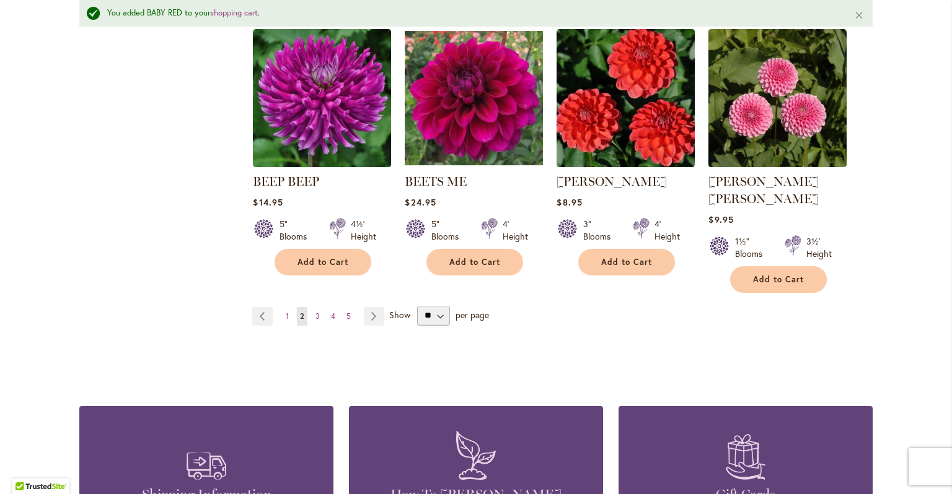
scroll to position [1094, 0]
click at [316, 311] on span "3" at bounding box center [317, 315] width 4 height 9
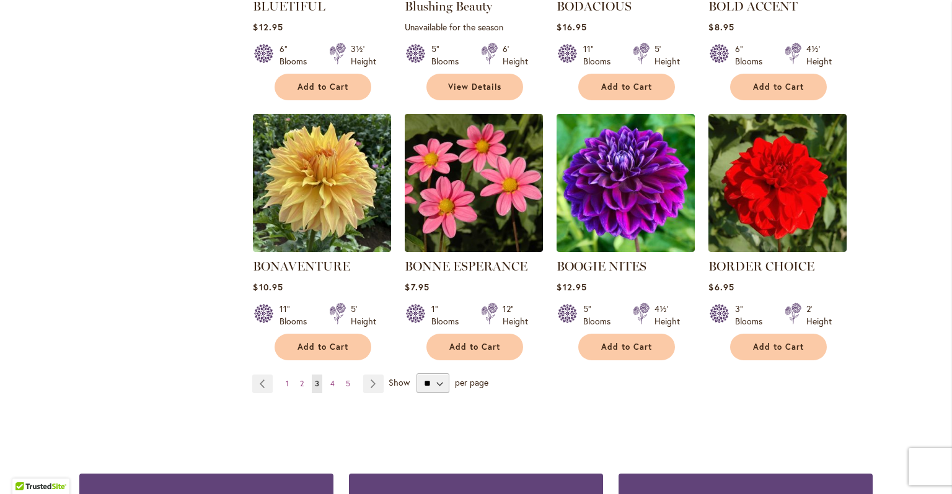
scroll to position [975, 0]
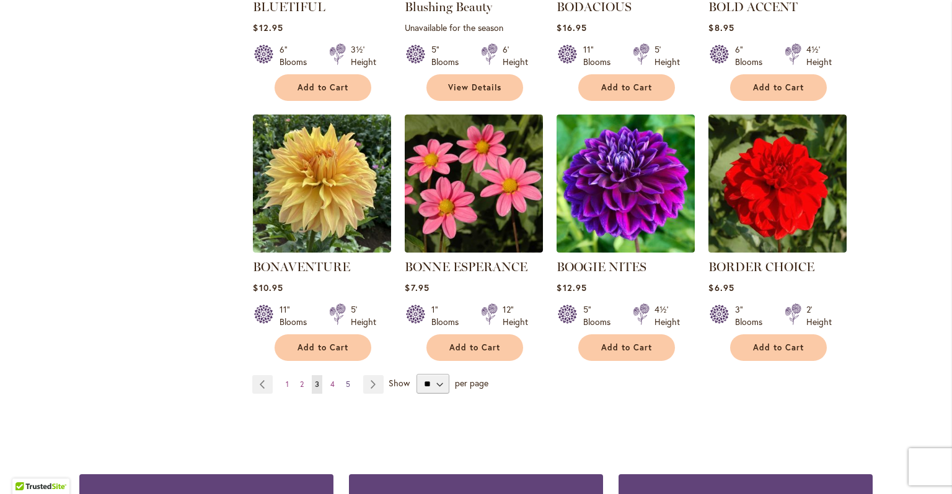
click at [349, 380] on span "5" at bounding box center [348, 384] width 4 height 9
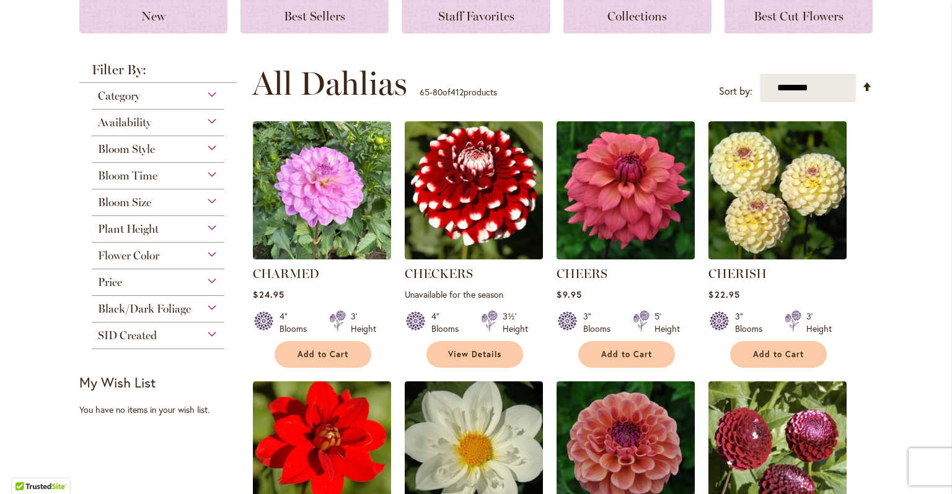
scroll to position [190, 0]
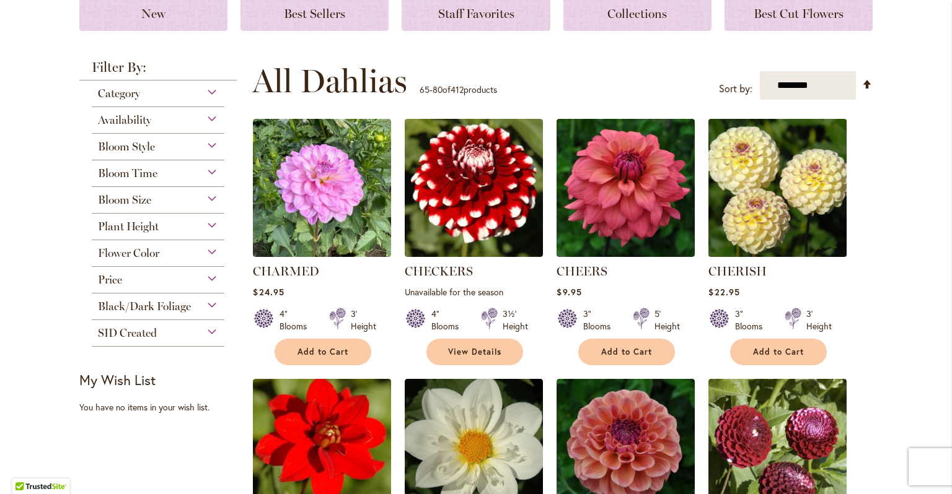
click at [787, 229] on img at bounding box center [777, 188] width 145 height 145
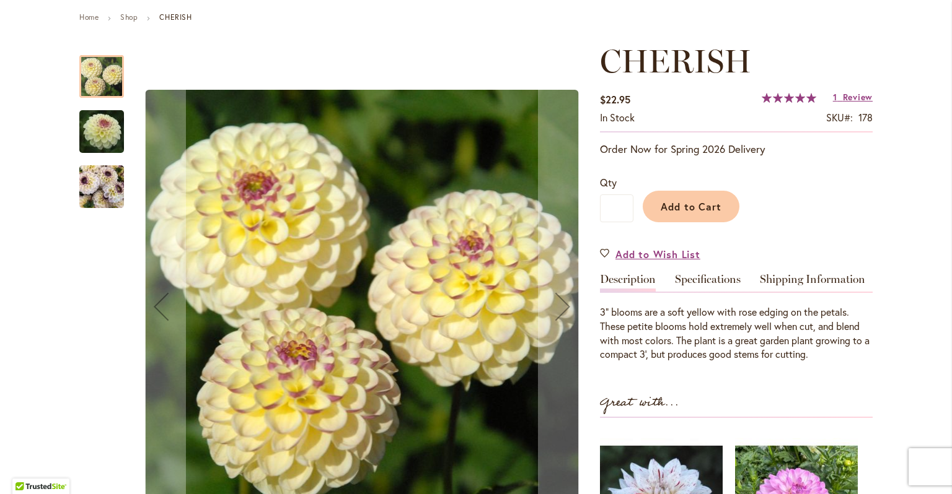
scroll to position [140, 0]
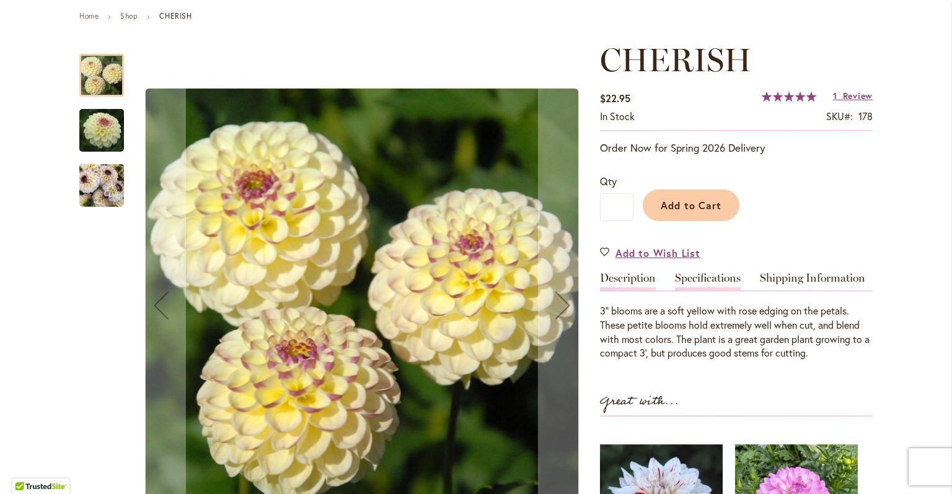
click at [705, 278] on link "Specifications" at bounding box center [708, 282] width 66 height 18
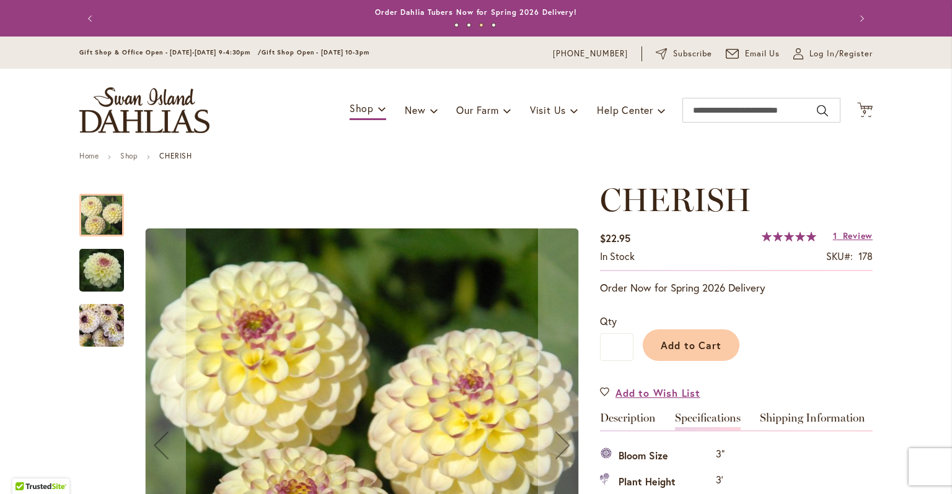
scroll to position [0, 0]
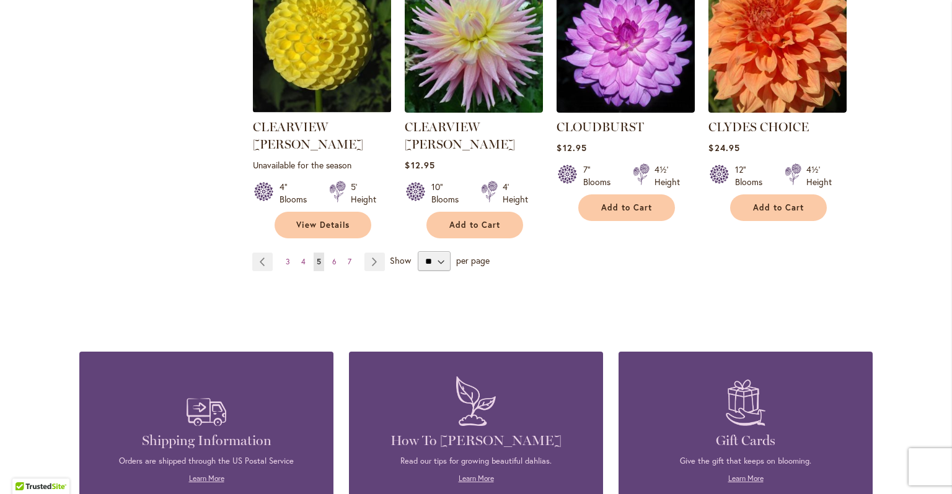
scroll to position [1155, 0]
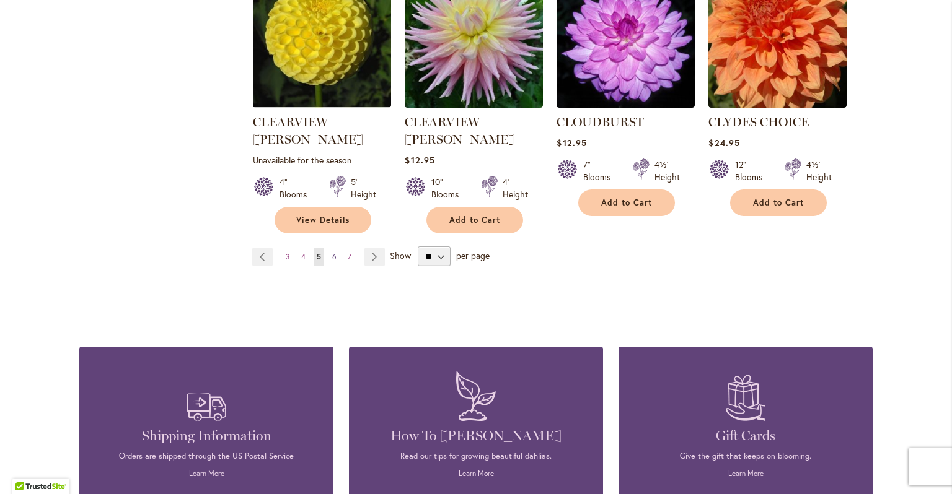
click at [338, 248] on link "Page 6" at bounding box center [334, 257] width 11 height 19
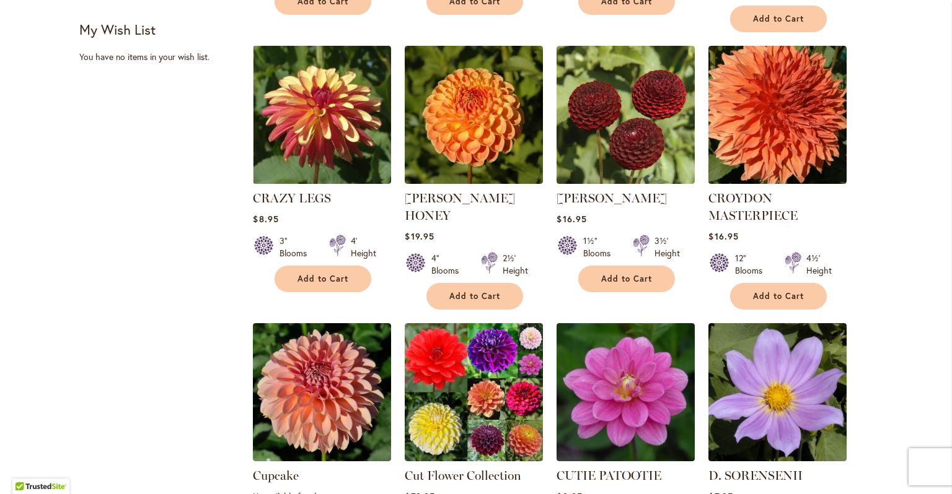
scroll to position [542, 0]
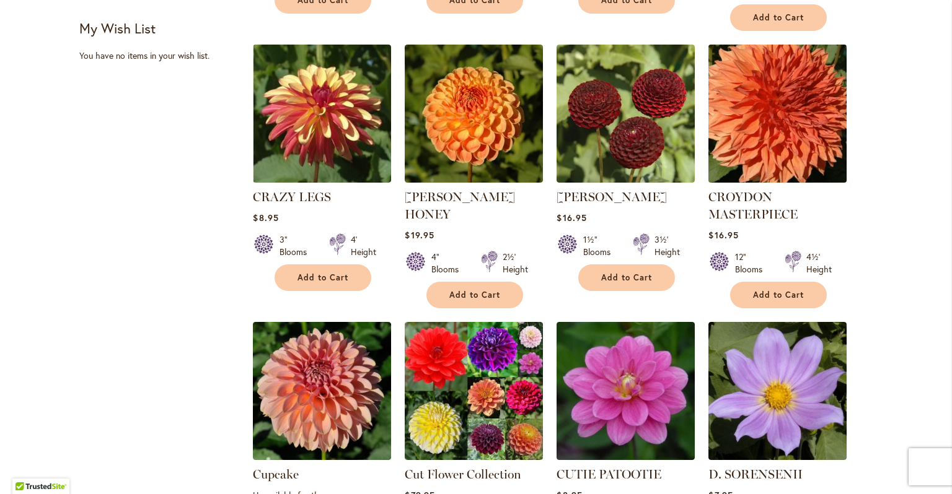
click at [757, 124] on img at bounding box center [777, 114] width 145 height 145
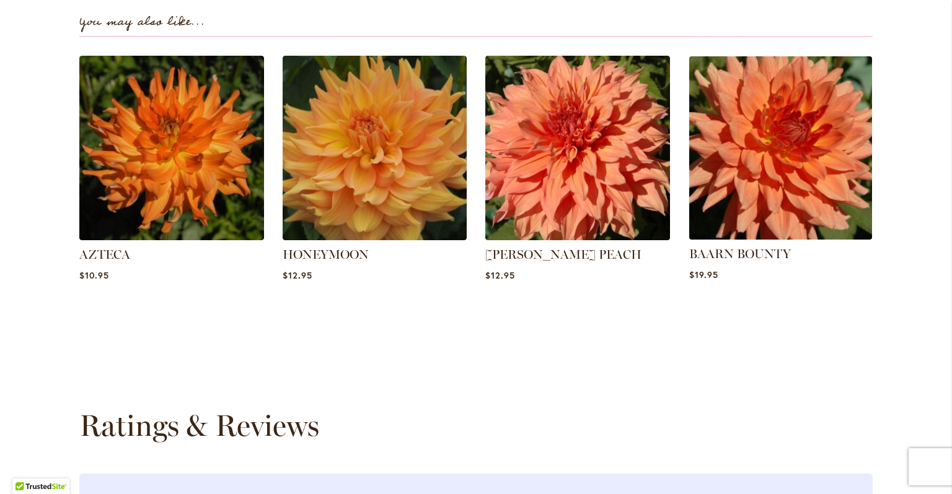
scroll to position [885, 0]
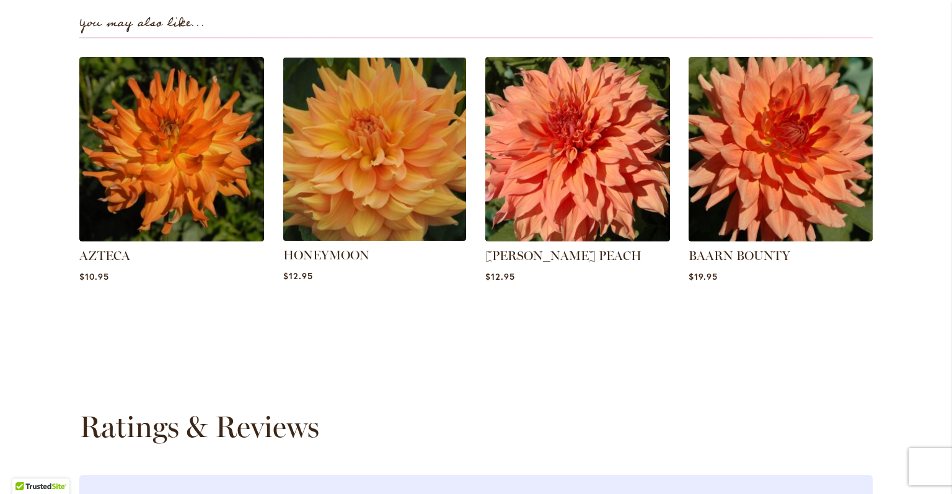
click at [365, 147] on img at bounding box center [374, 149] width 192 height 192
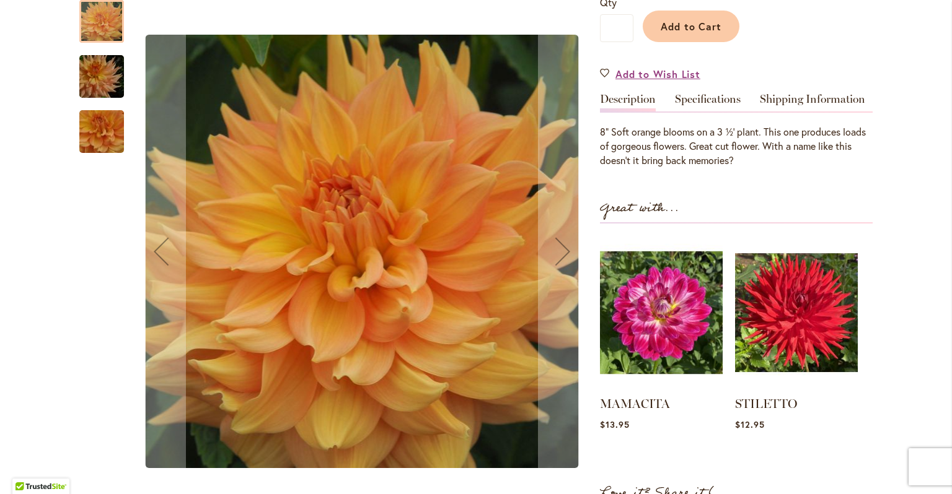
scroll to position [323, 0]
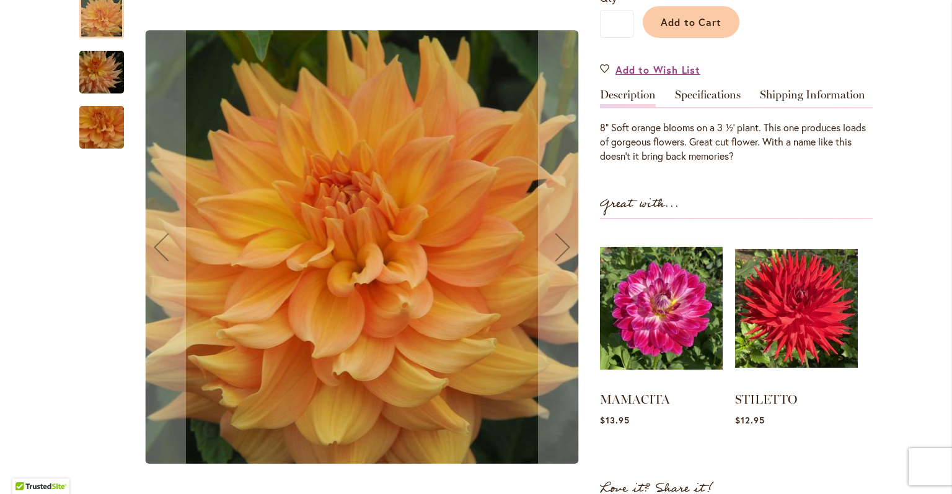
click at [91, 125] on img "Honeymoon" at bounding box center [101, 127] width 89 height 82
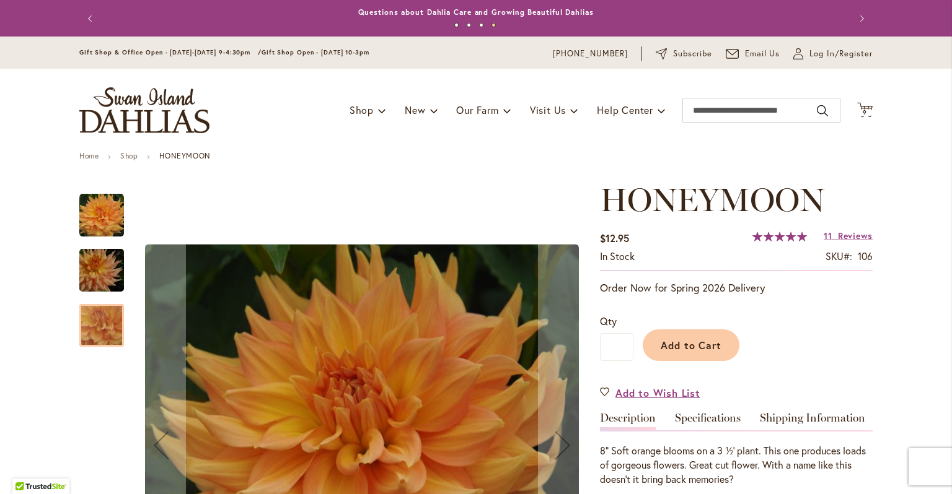
scroll to position [0, 0]
